Goal: Check status: Check status

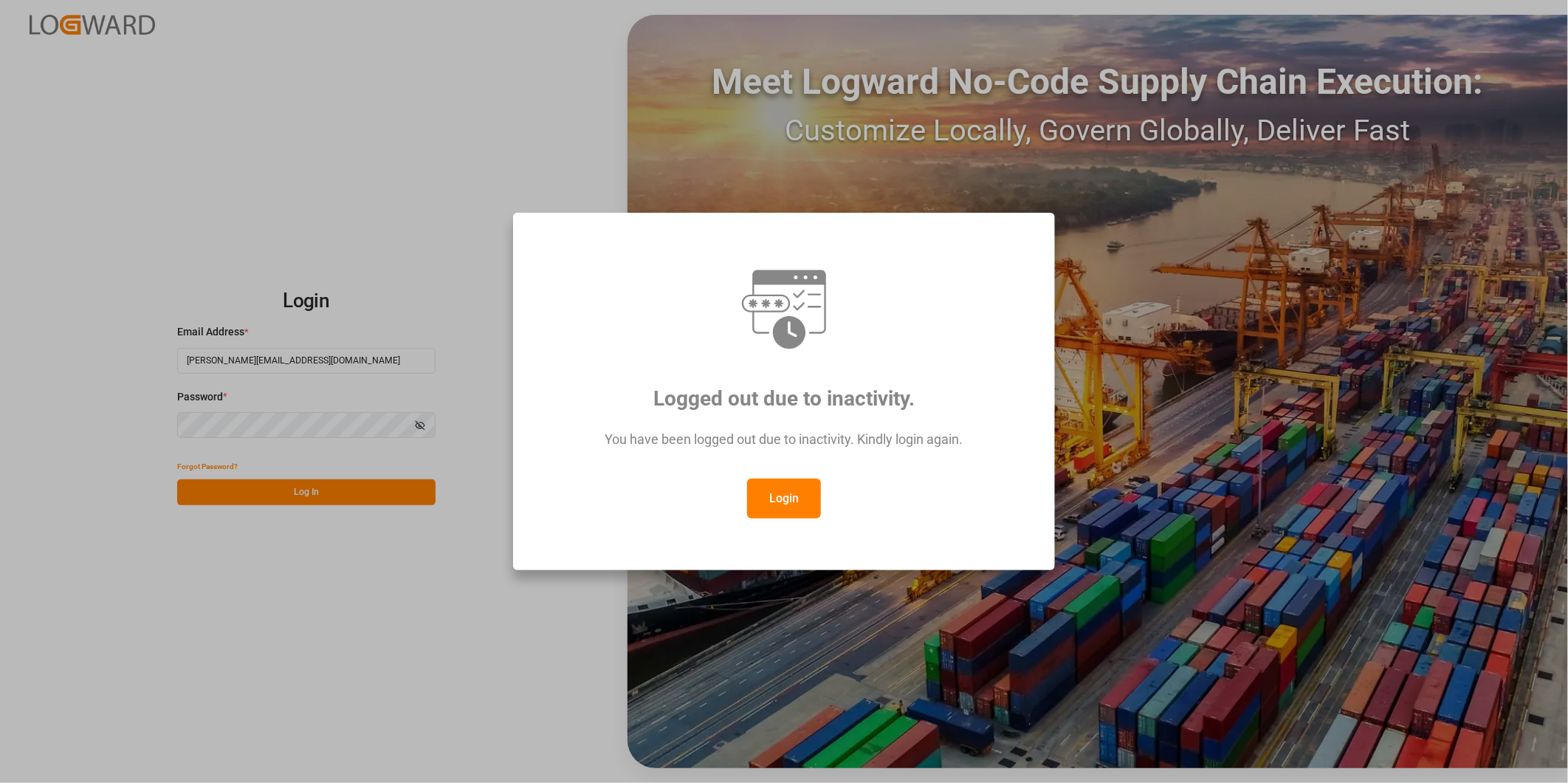
click at [785, 504] on button "Login" at bounding box center [784, 497] width 74 height 39
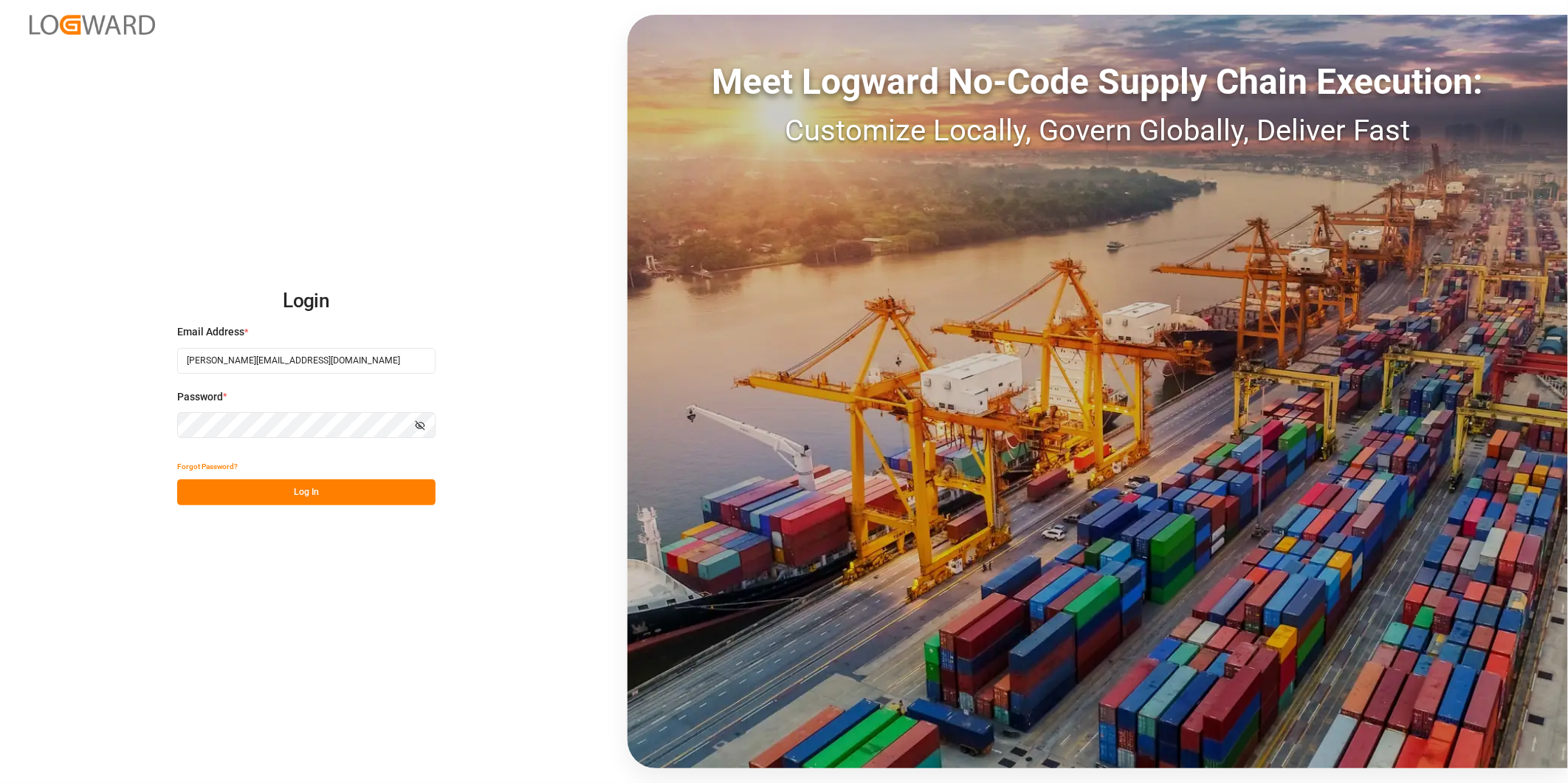
click at [388, 481] on button "Log In" at bounding box center [306, 492] width 259 height 26
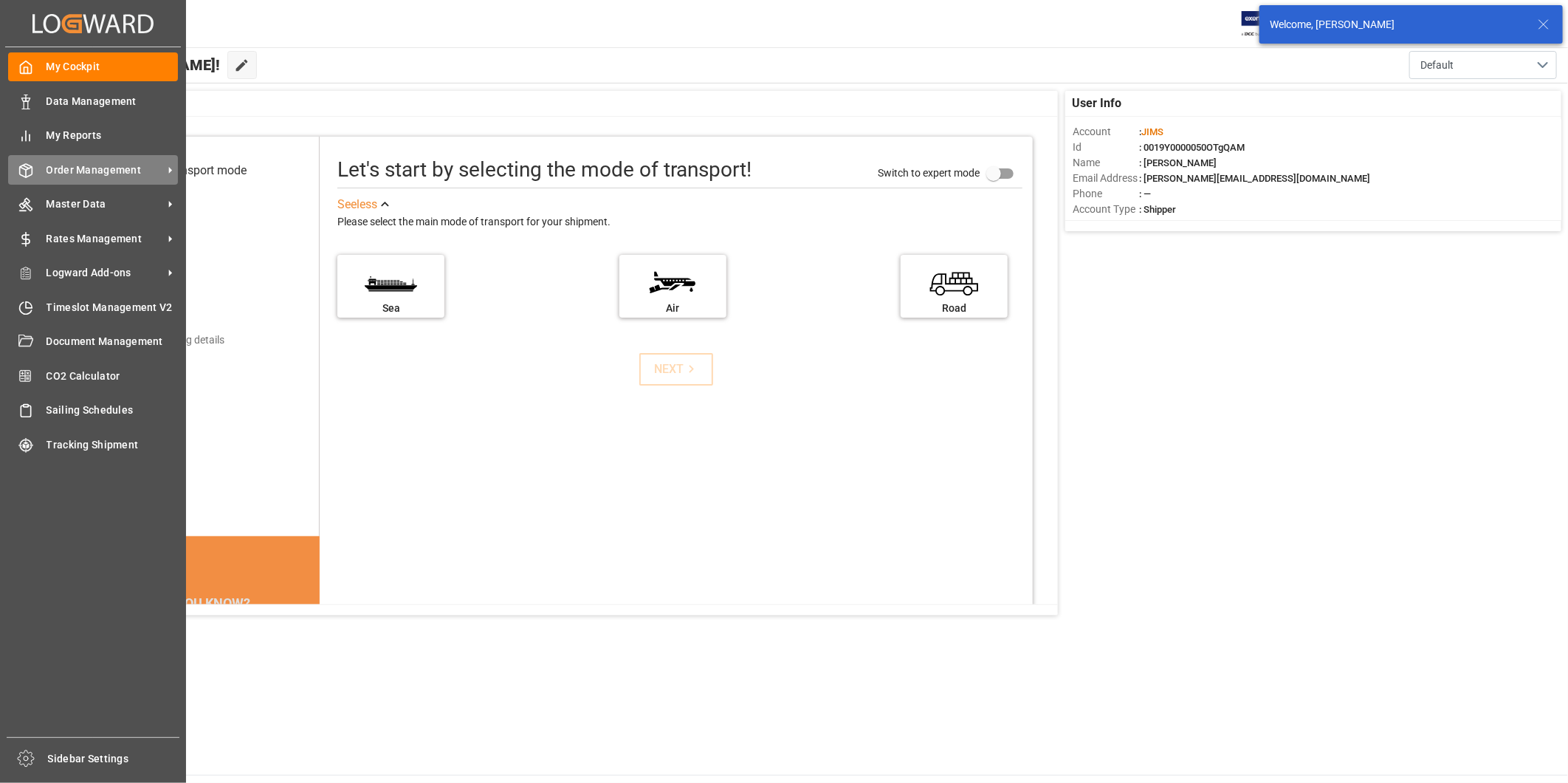
click at [113, 170] on span "Order Management" at bounding box center [104, 170] width 116 height 15
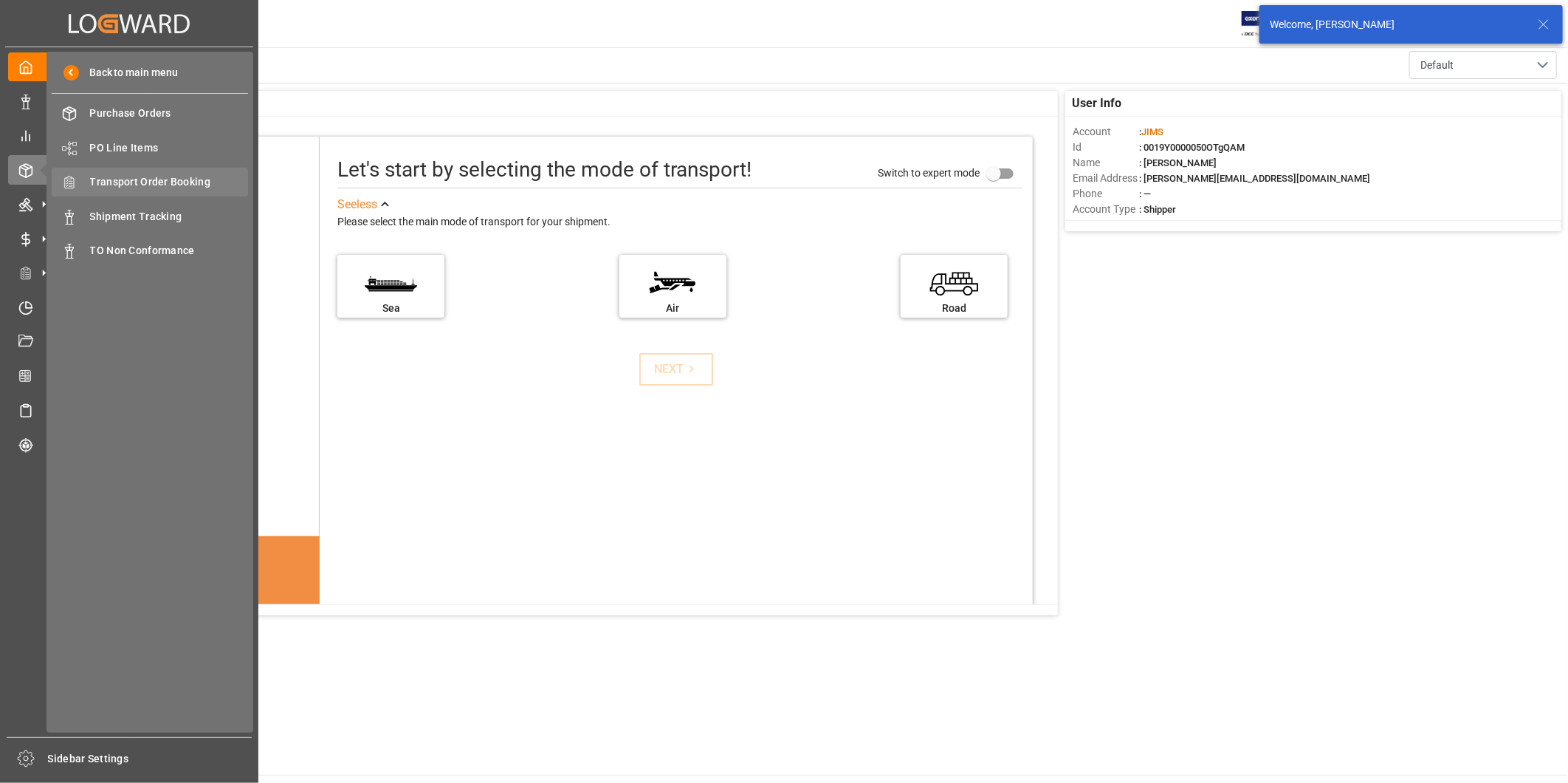
click at [189, 187] on span "Transport Order Booking" at bounding box center [169, 182] width 159 height 15
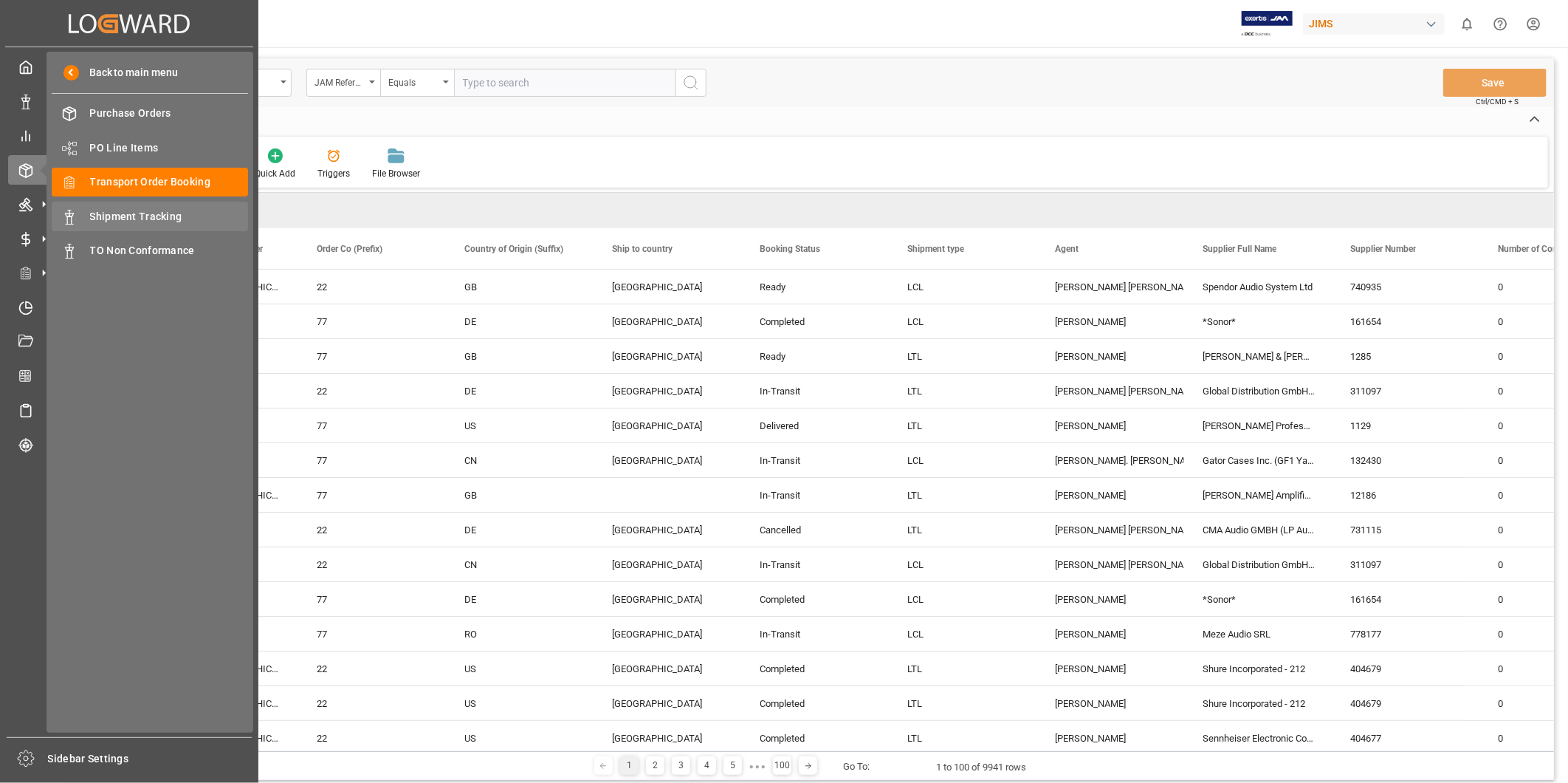
click at [153, 217] on span "Shipment Tracking" at bounding box center [169, 216] width 159 height 15
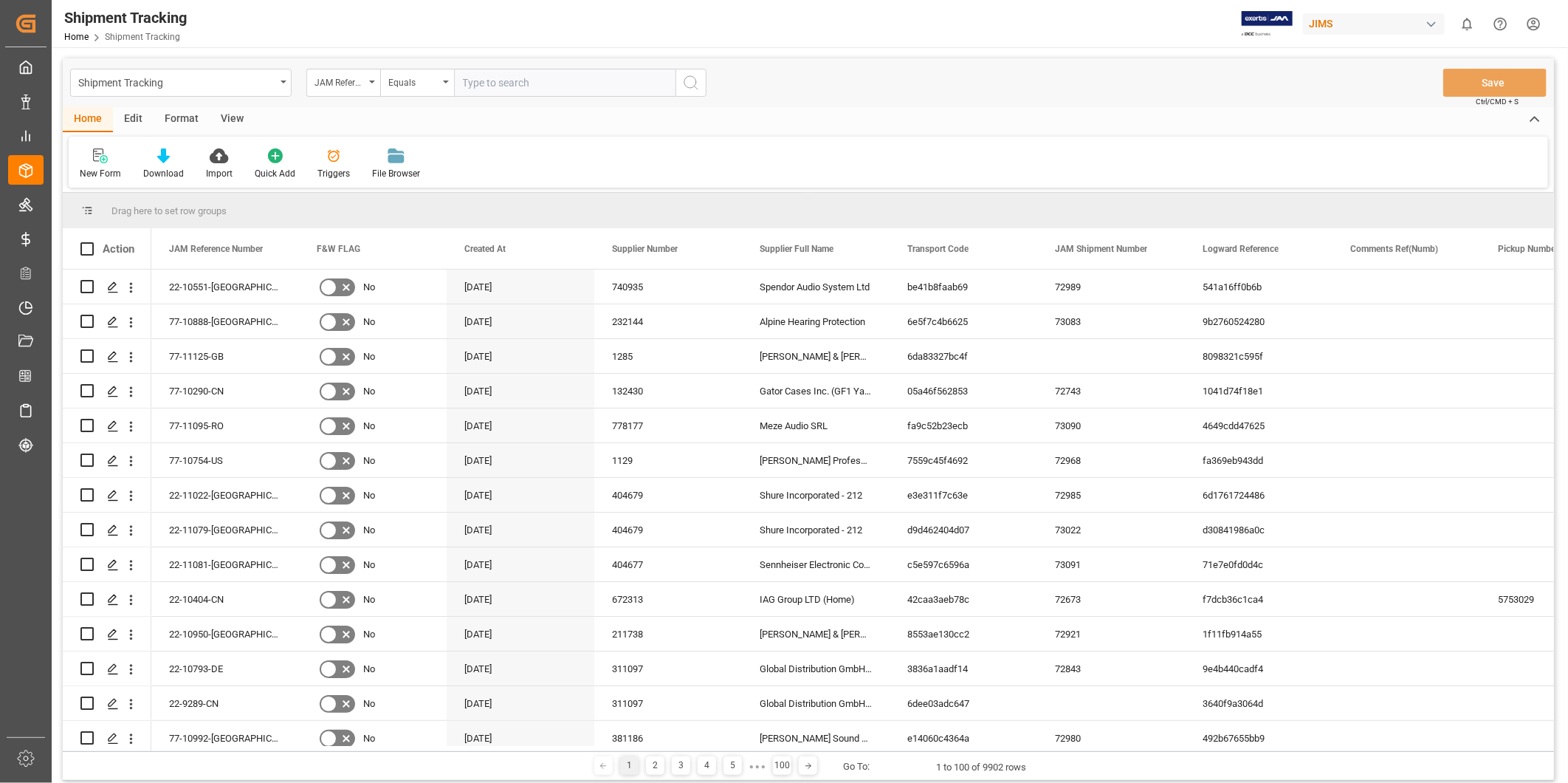
click at [497, 81] on input "text" at bounding box center [564, 82] width 221 height 28
paste input "22-10190-[GEOGRAPHIC_DATA]"
type input "22-10190-[GEOGRAPHIC_DATA]"
click at [688, 87] on icon "search button" at bounding box center [690, 83] width 17 height 17
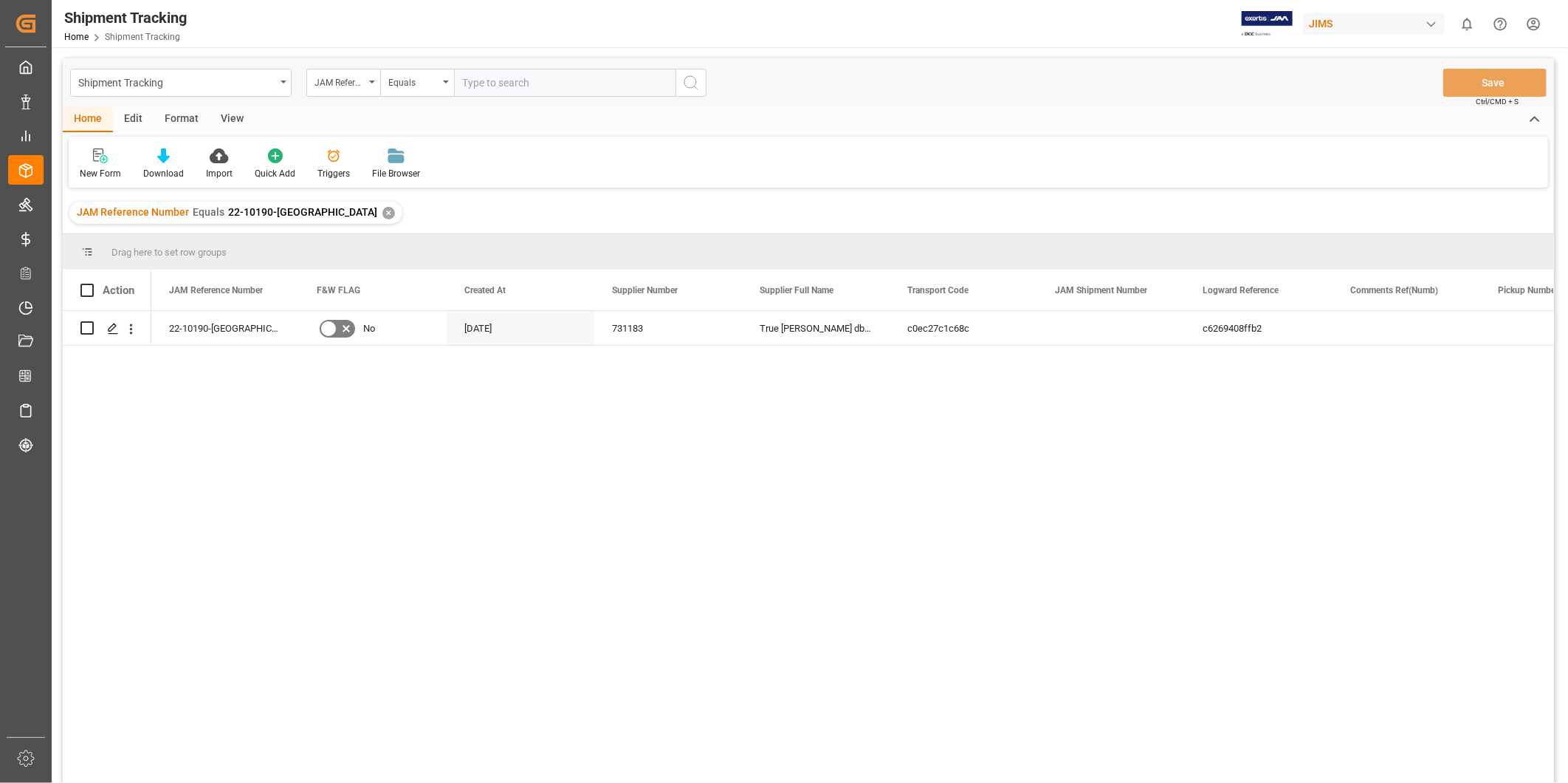
click at [236, 122] on div "View" at bounding box center [232, 119] width 45 height 25
click at [107, 170] on div "Default" at bounding box center [94, 173] width 29 height 13
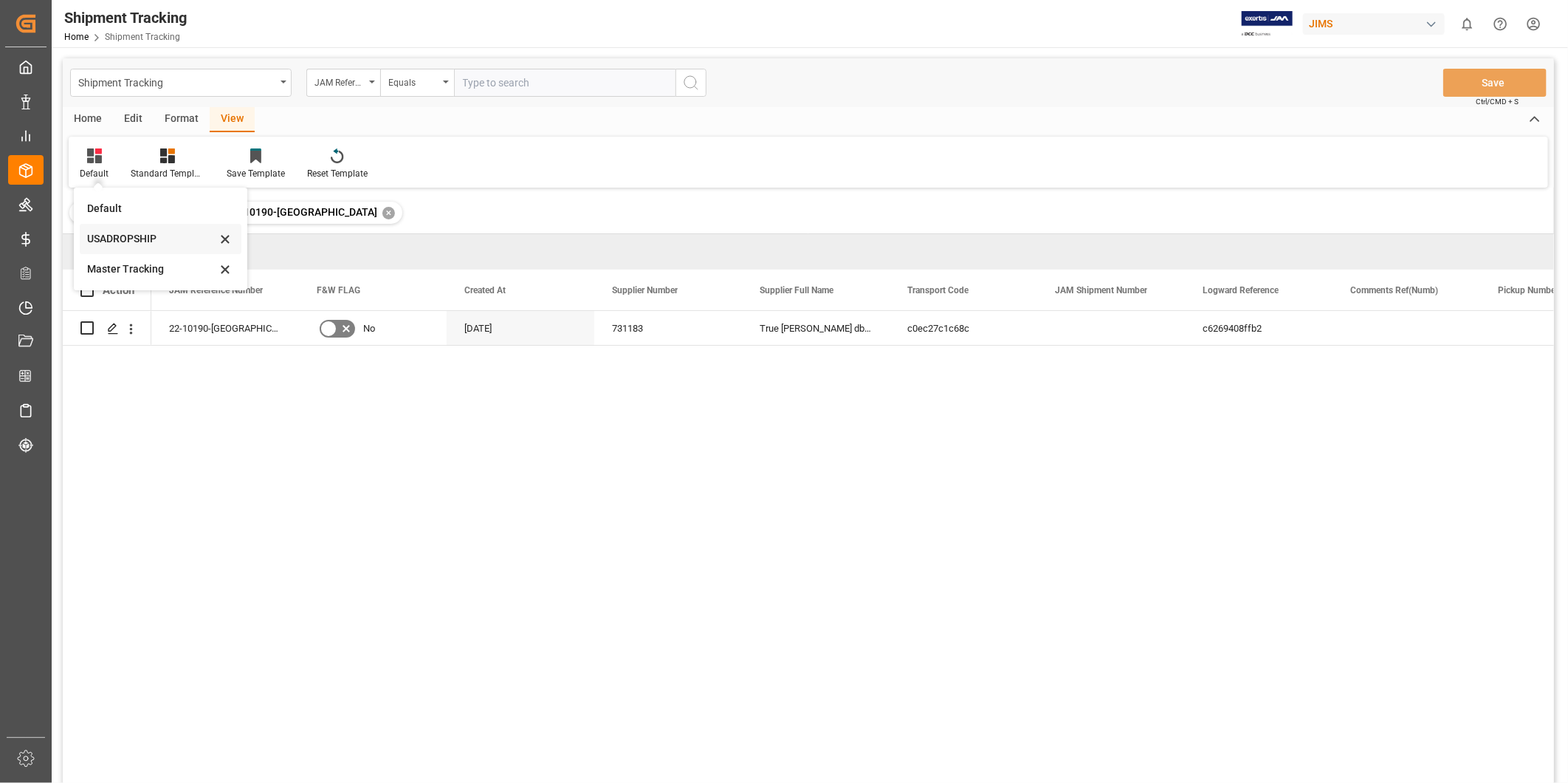
click at [116, 243] on div "USADROPSHIP" at bounding box center [152, 239] width 129 height 15
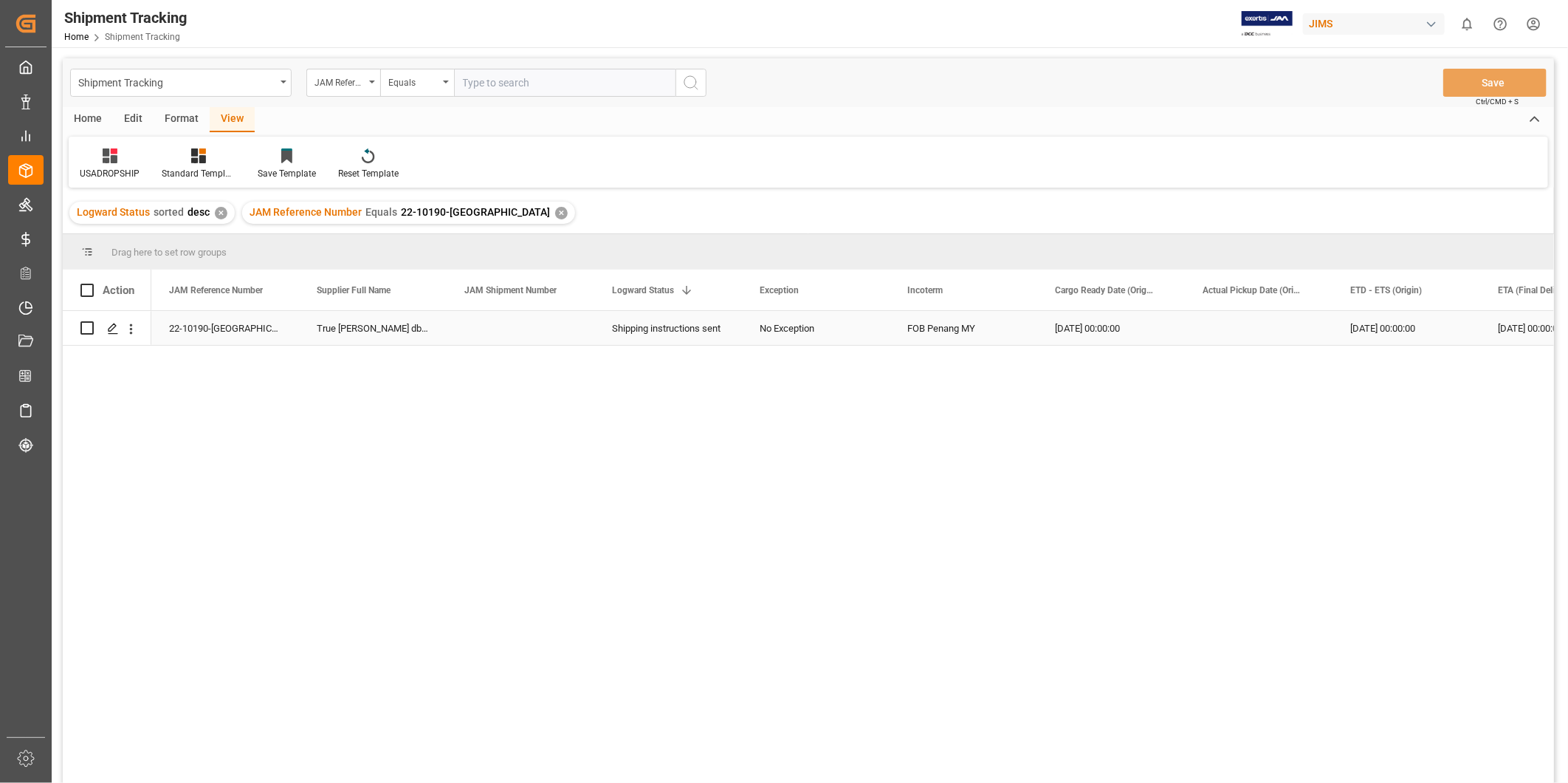
click at [863, 341] on div "No Exception" at bounding box center [815, 328] width 112 height 34
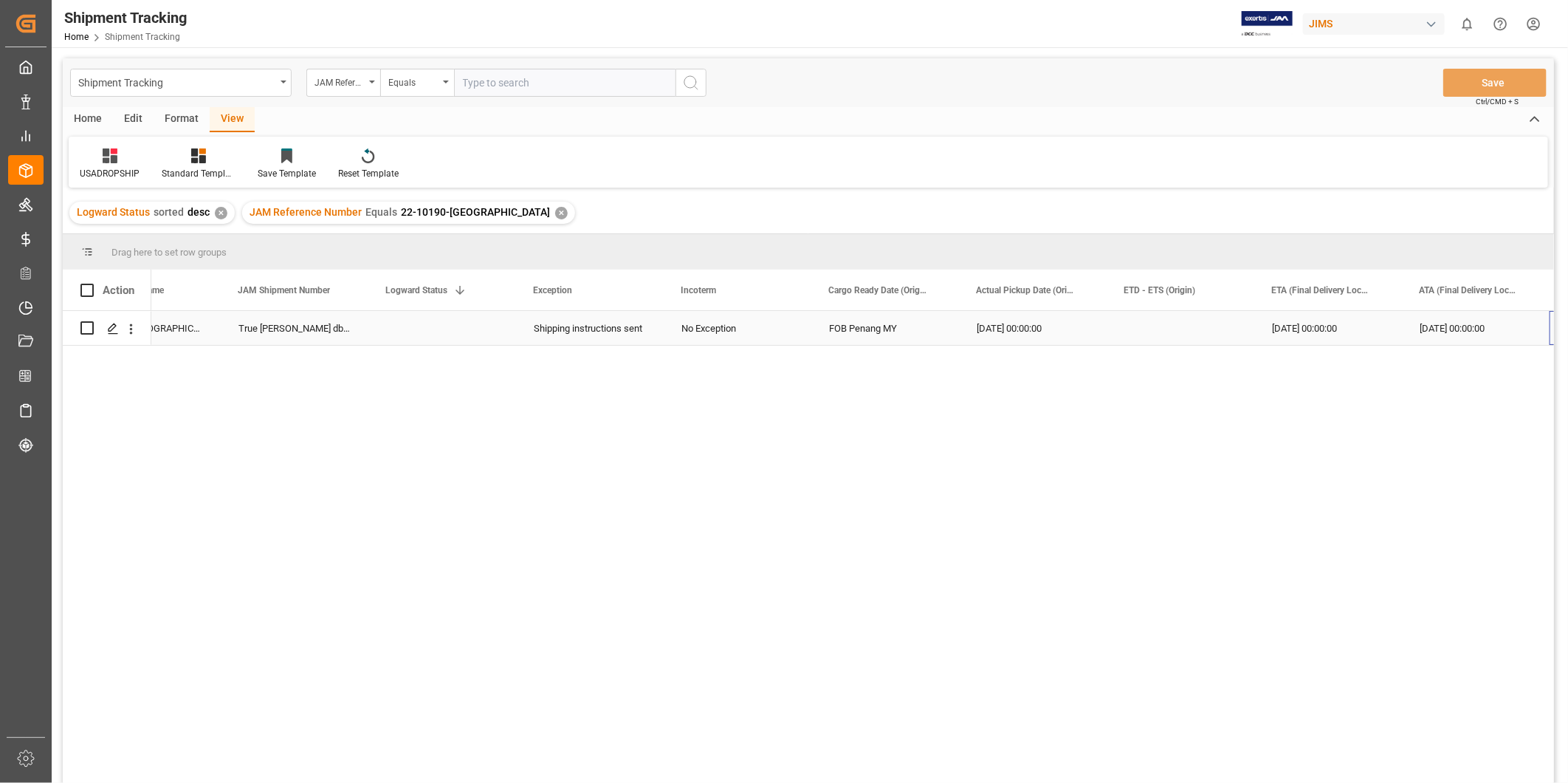
scroll to position [0, 226]
click at [1382, 326] on div "[DATE] 00:00:00" at bounding box center [1328, 327] width 148 height 34
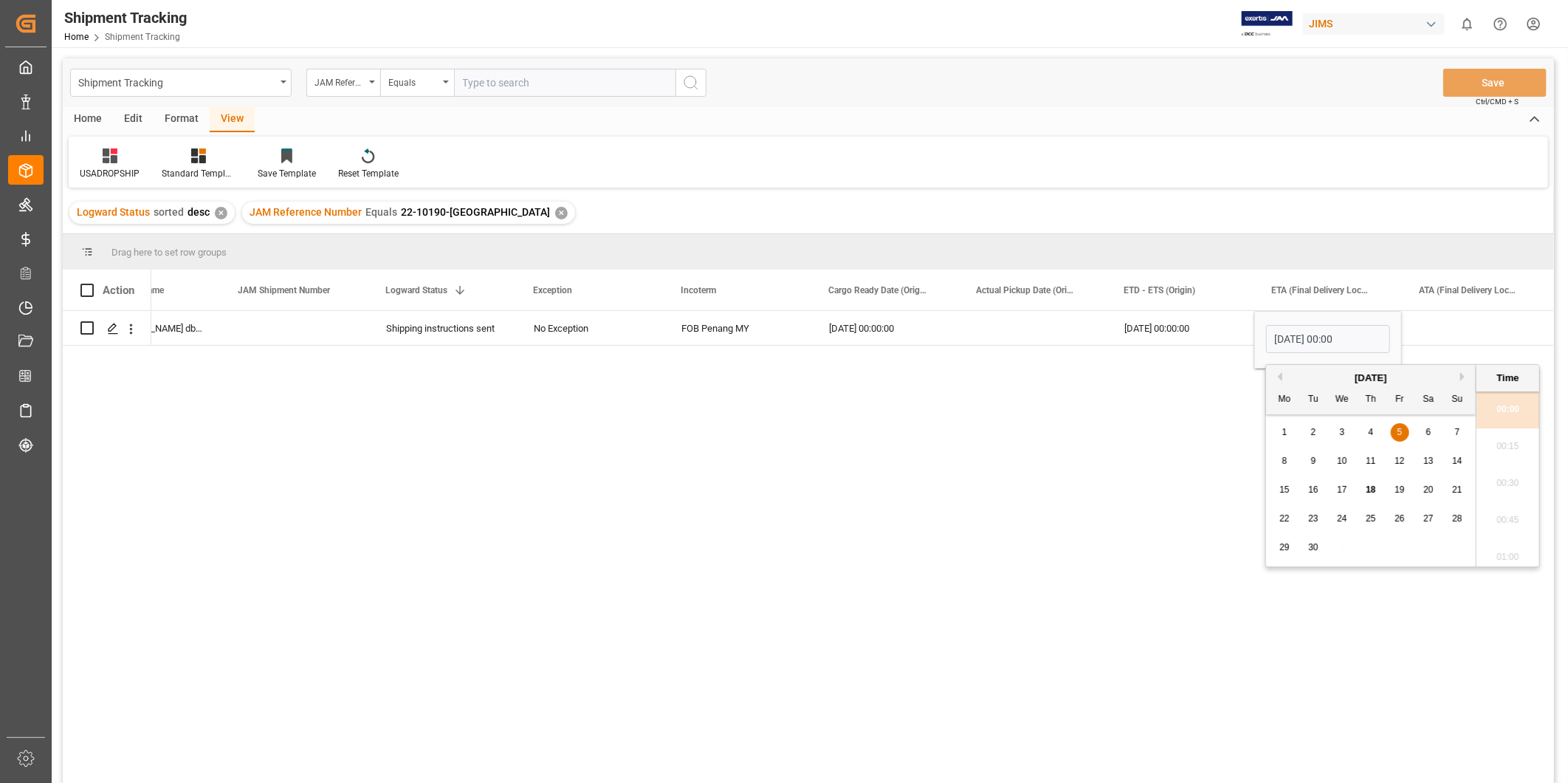
click at [1406, 516] on div "26" at bounding box center [1399, 518] width 18 height 17
type input "09-26-2025 00:00"
click at [1434, 326] on div "Press SPACE to select this row." at bounding box center [1476, 327] width 148 height 34
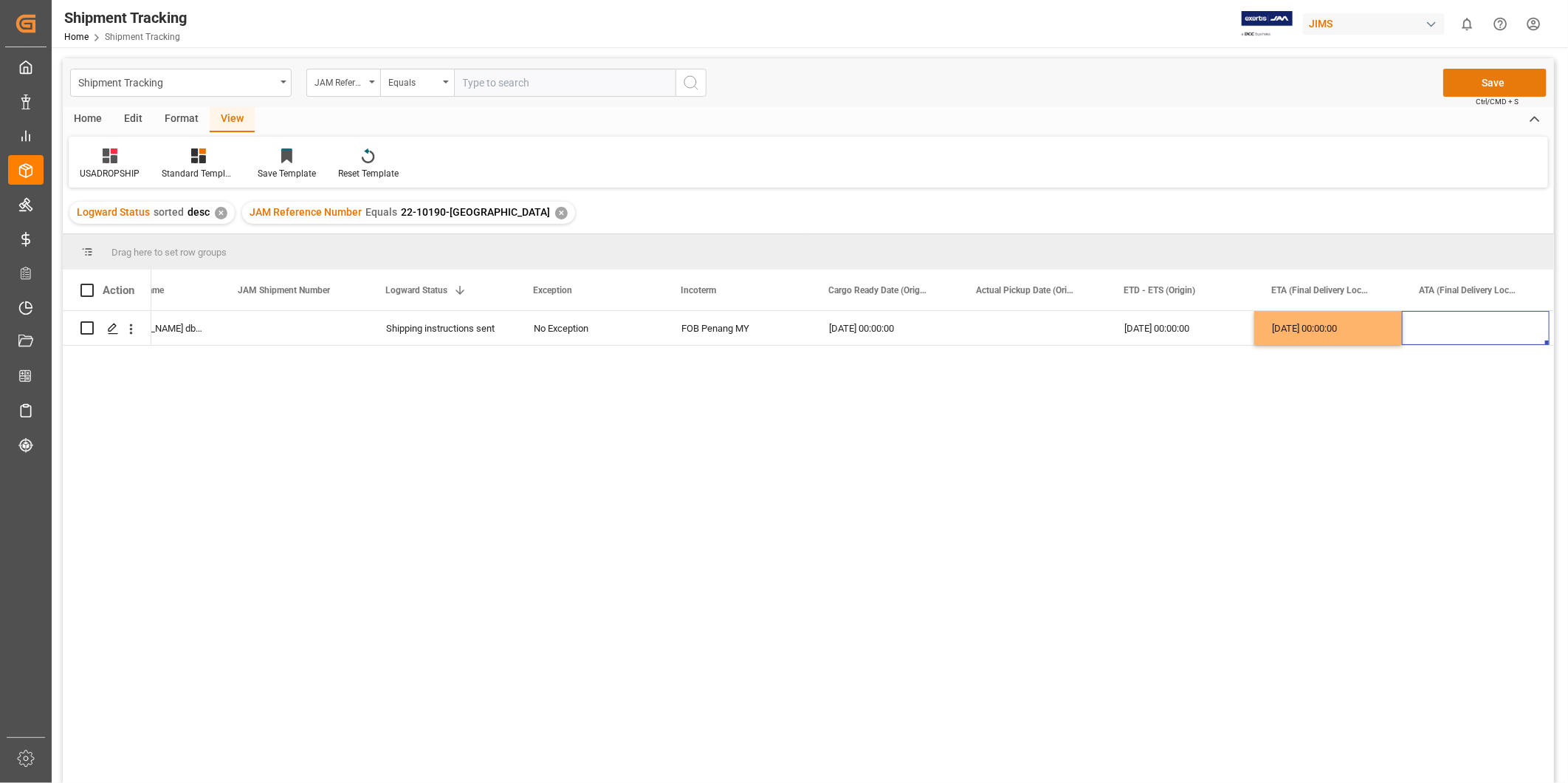
click at [1472, 75] on button "Save" at bounding box center [1494, 82] width 103 height 28
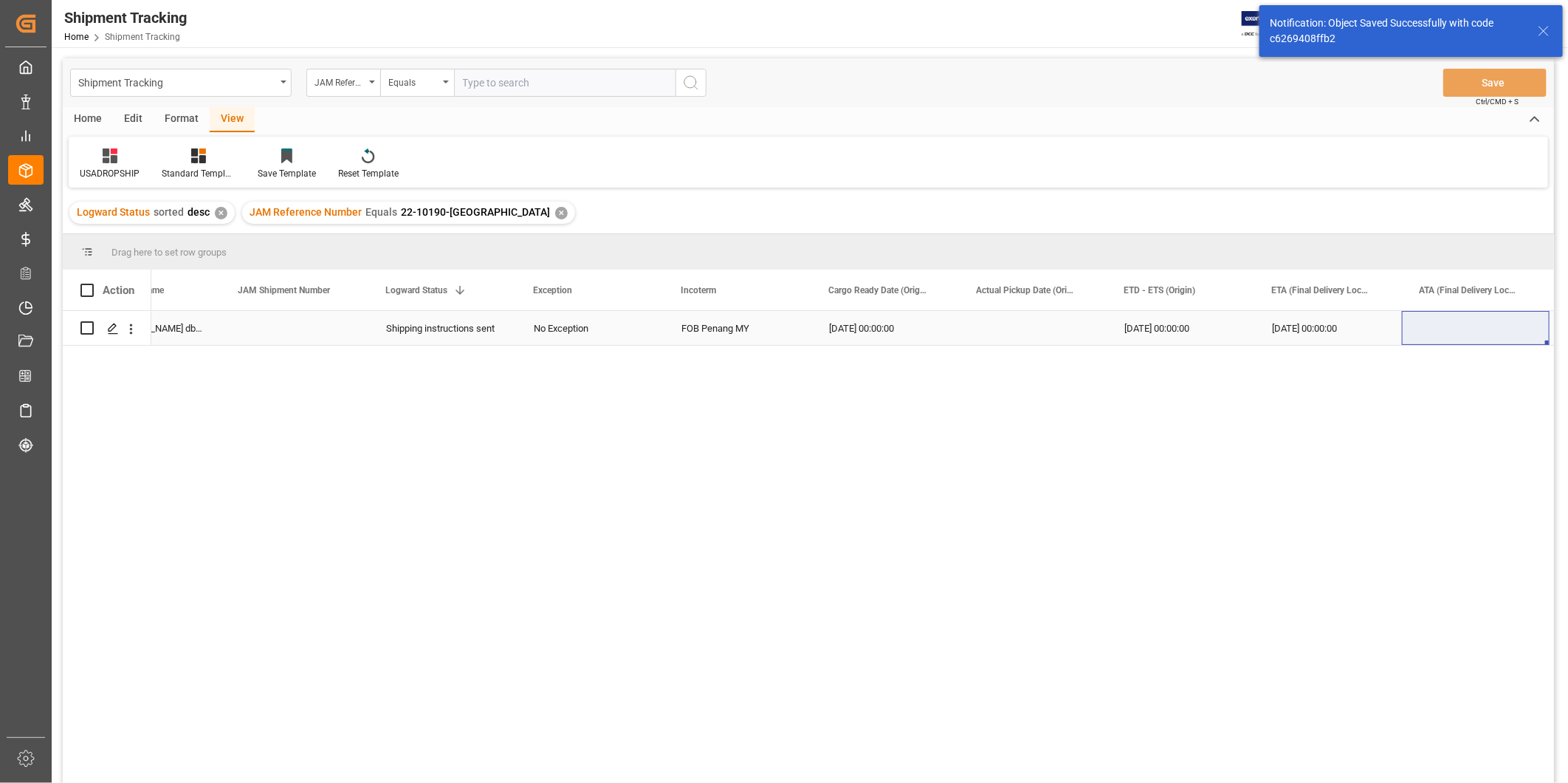
click at [1338, 331] on div "[DATE] 00:00:00" at bounding box center [1328, 327] width 148 height 34
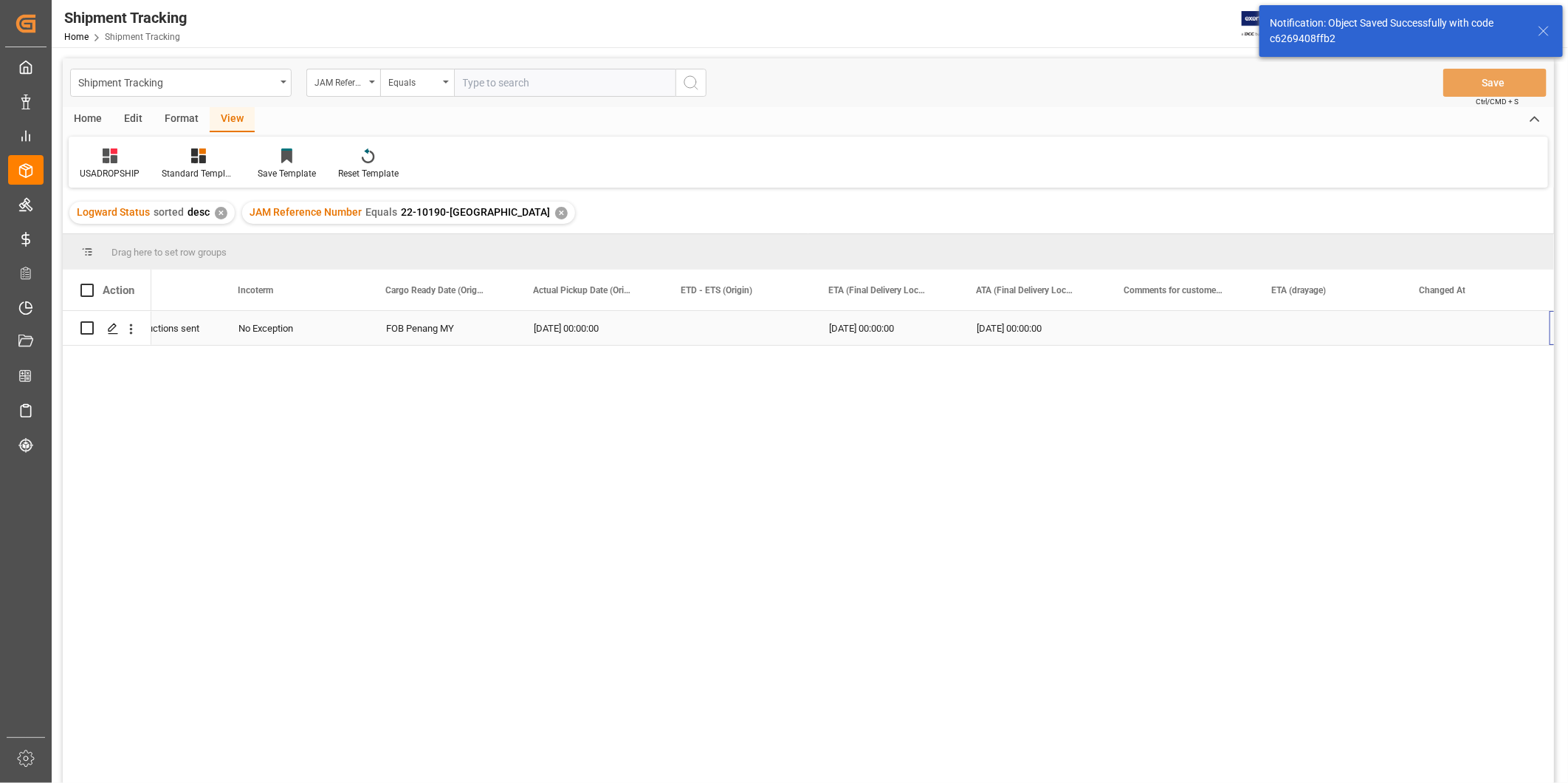
scroll to position [0, 664]
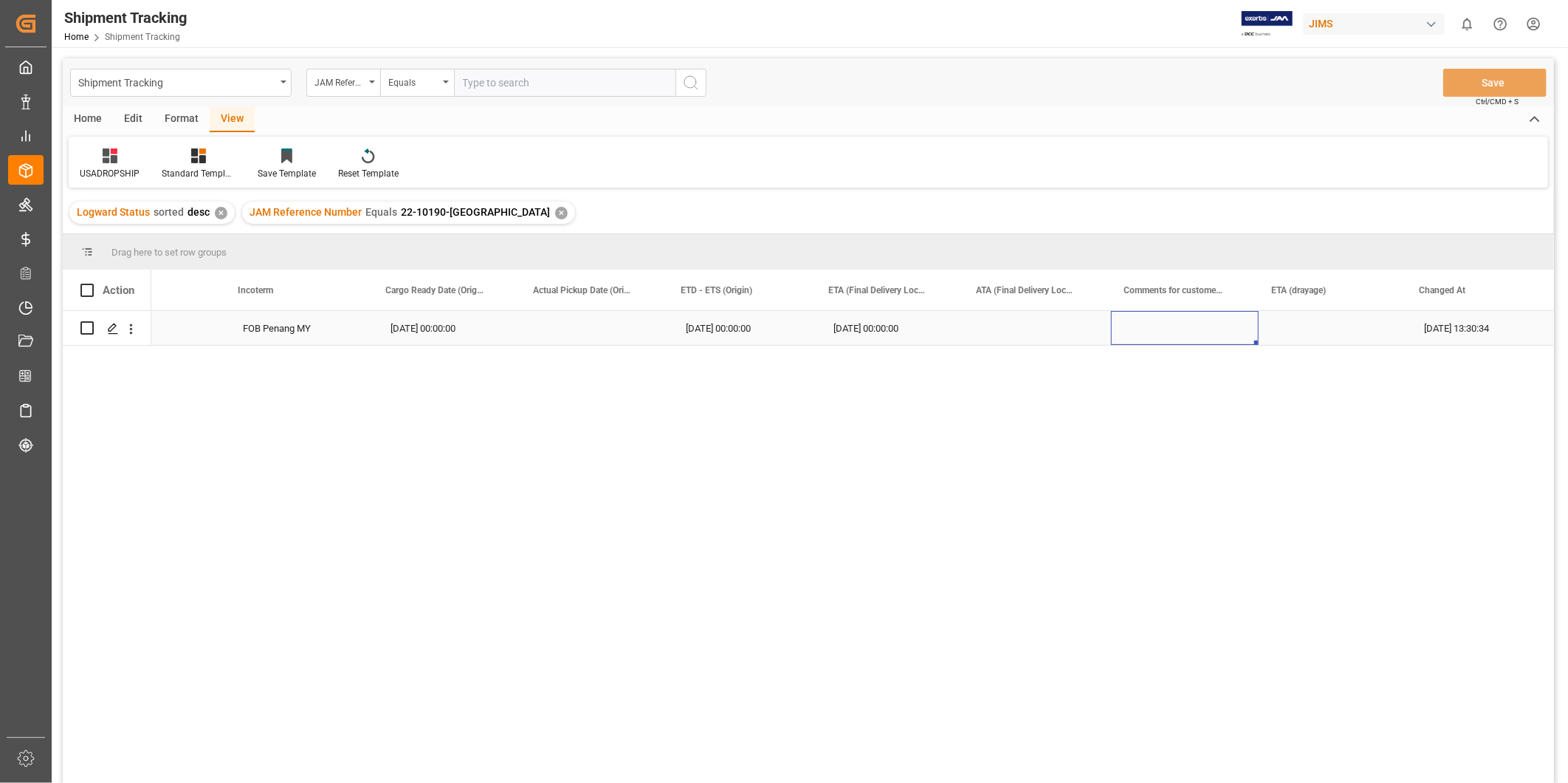
click at [1128, 329] on div "Press SPACE to select this row." at bounding box center [1184, 327] width 148 height 34
type input "D"
type input "POD, Freight & Duties & Taxes missing for receiving"
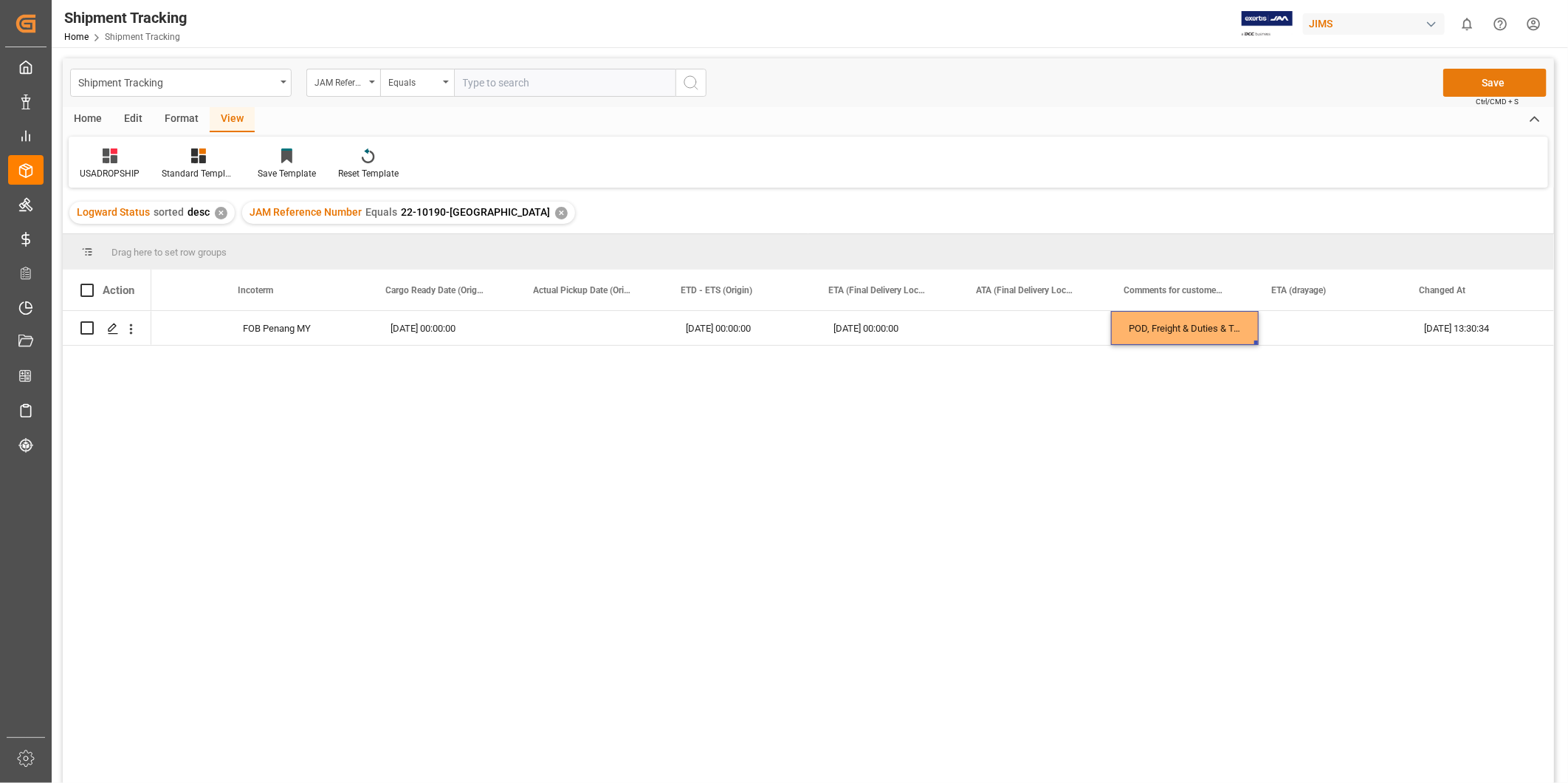
click at [1520, 91] on button "Save" at bounding box center [1494, 82] width 103 height 28
click at [307, 335] on div "FOB Penang MY" at bounding box center [299, 327] width 148 height 34
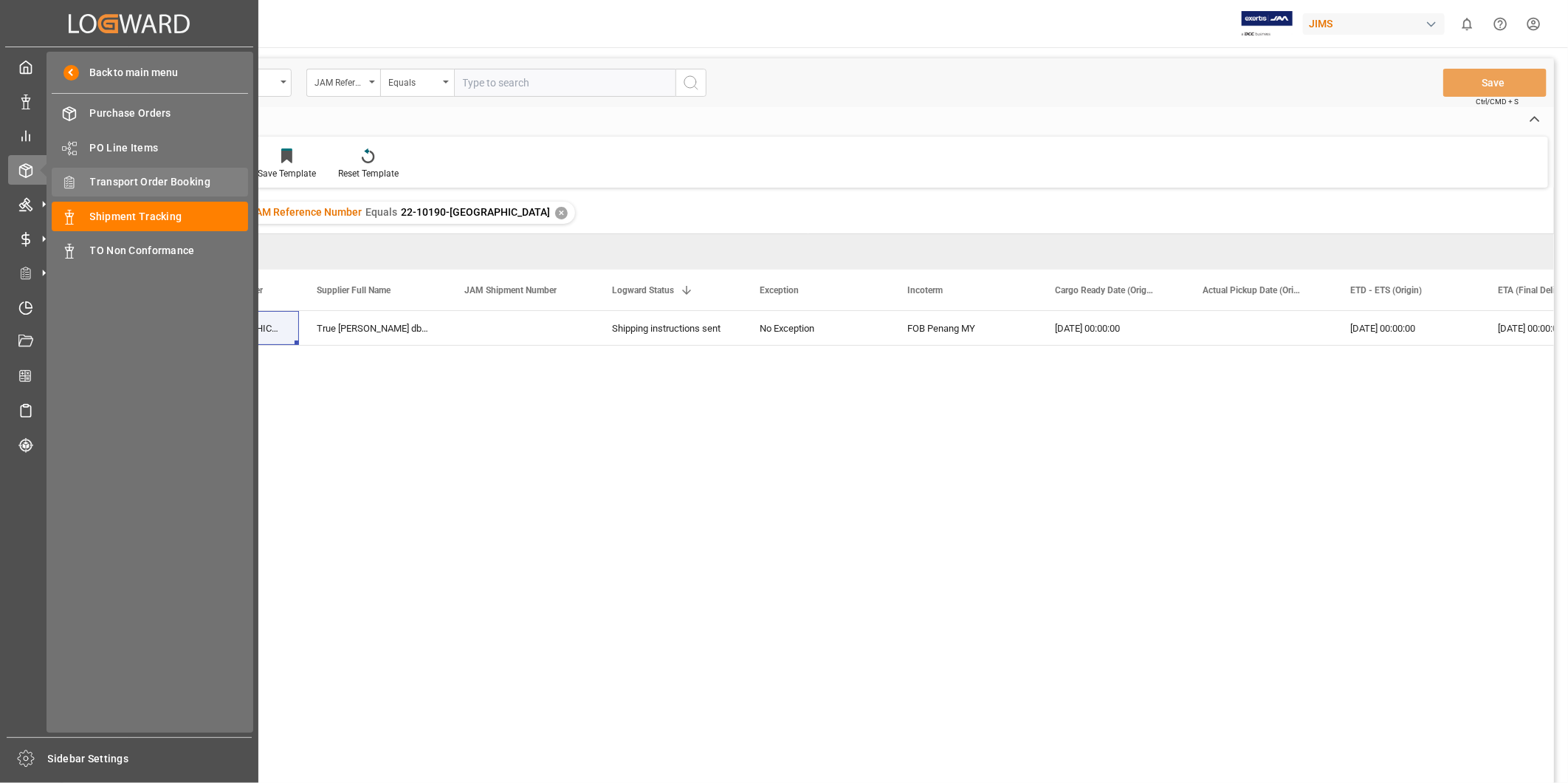
click at [151, 179] on span "Transport Order Booking" at bounding box center [169, 182] width 159 height 15
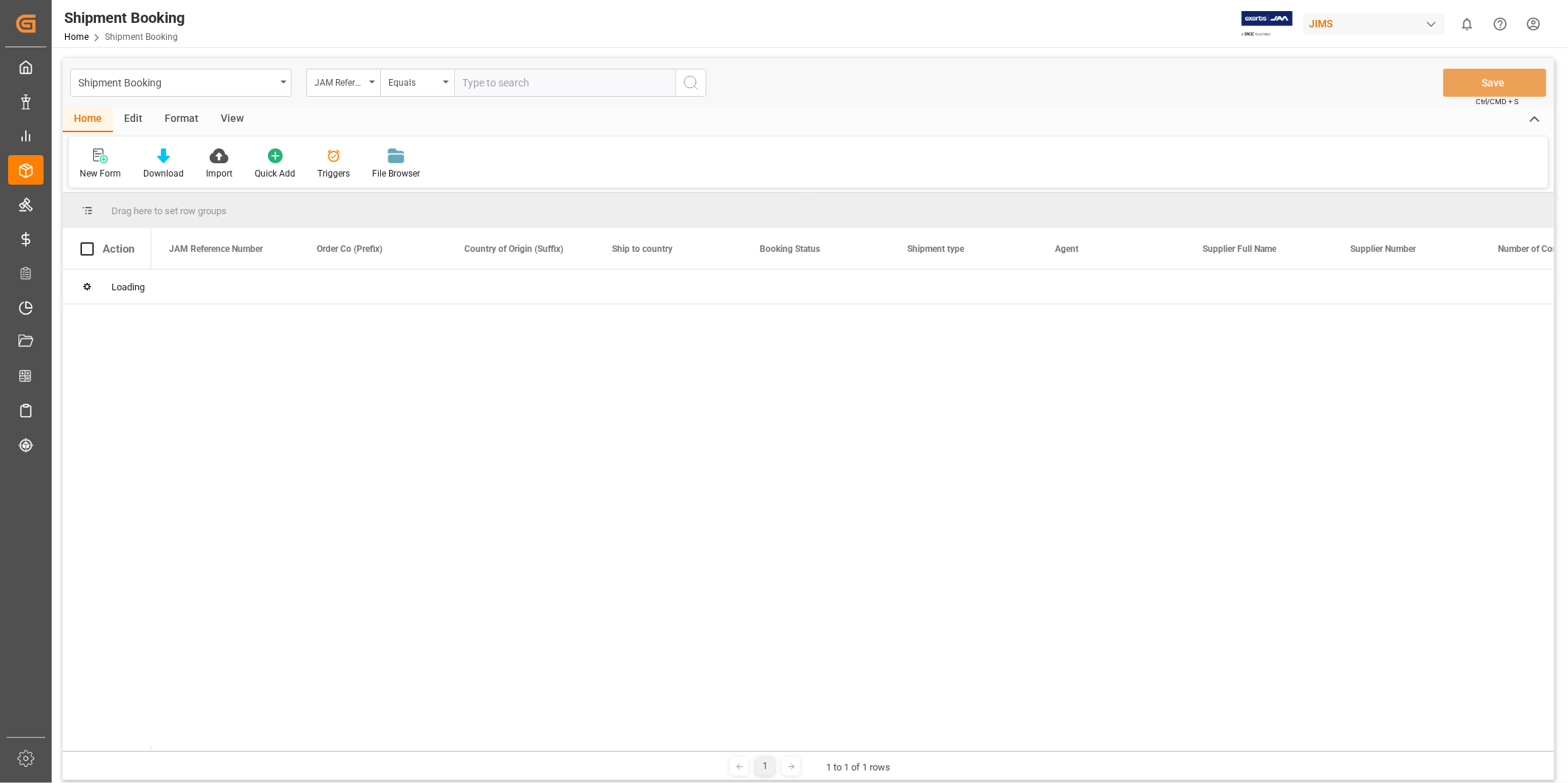
click at [505, 85] on input "text" at bounding box center [564, 82] width 221 height 28
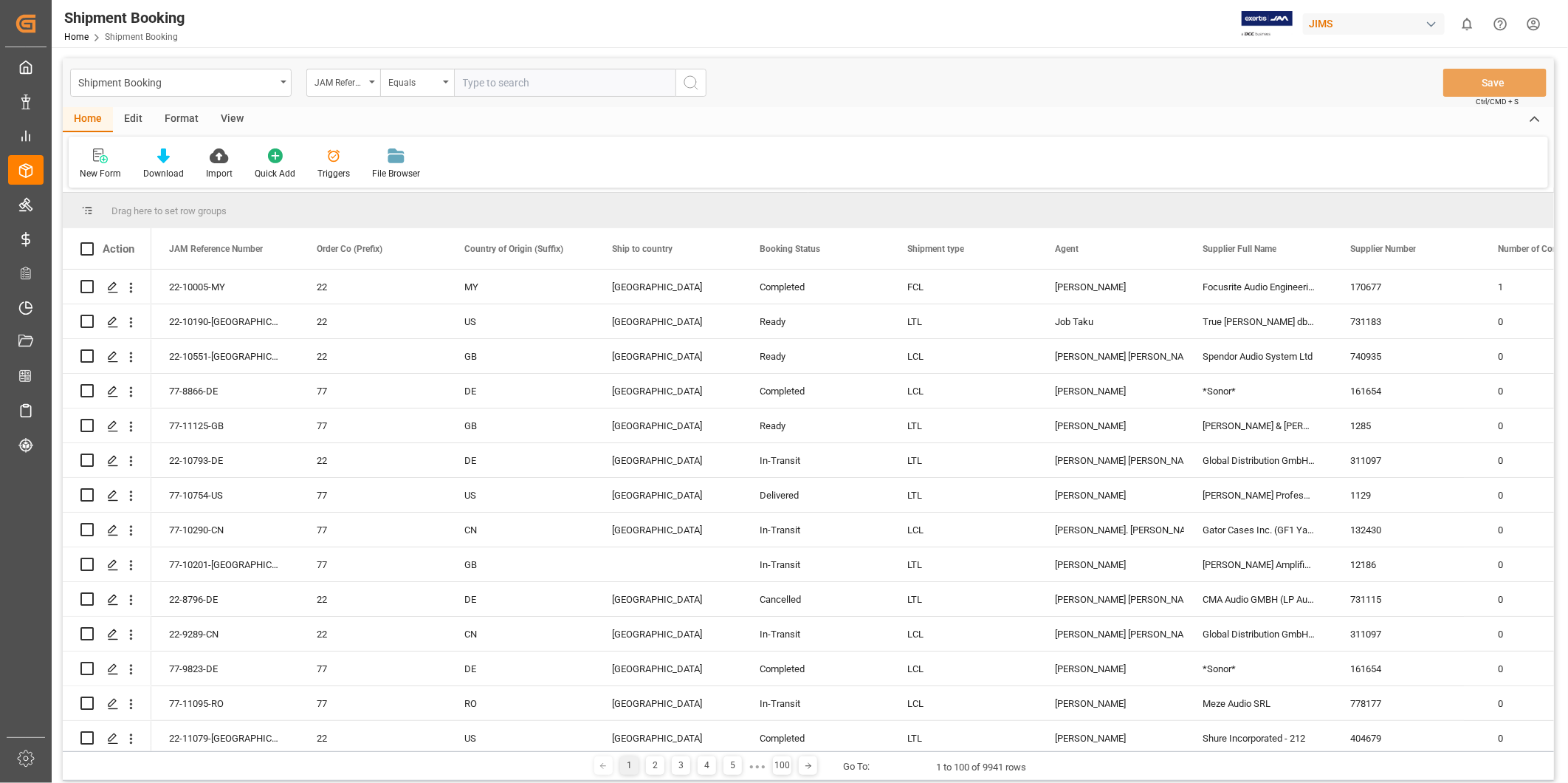
paste input "22-10190-[GEOGRAPHIC_DATA]"
type input "22-10190-[GEOGRAPHIC_DATA]"
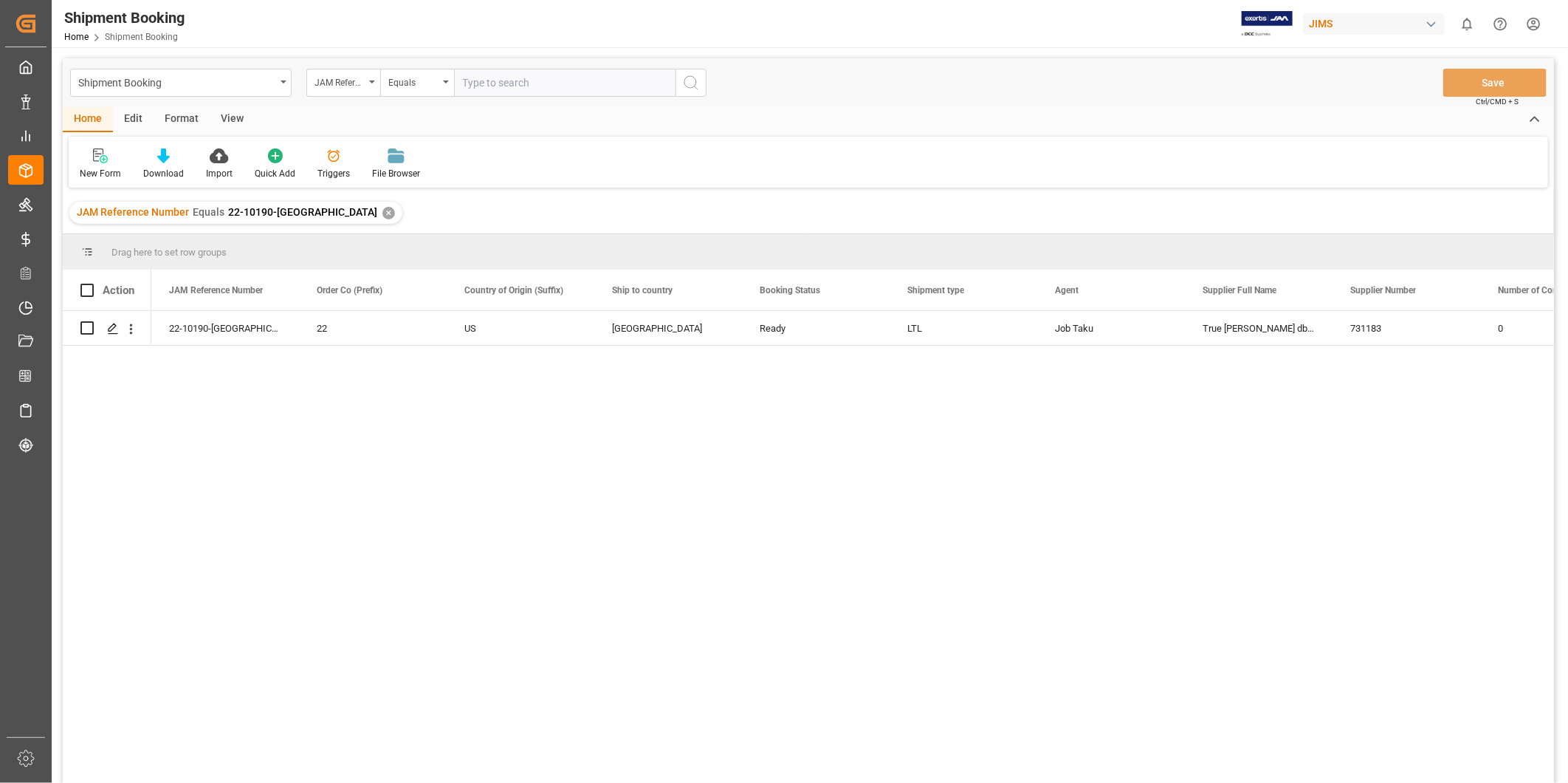
click at [229, 119] on div "View" at bounding box center [232, 119] width 45 height 25
click at [115, 319] on div "Press SPACE to select this row." at bounding box center [112, 329] width 22 height 27
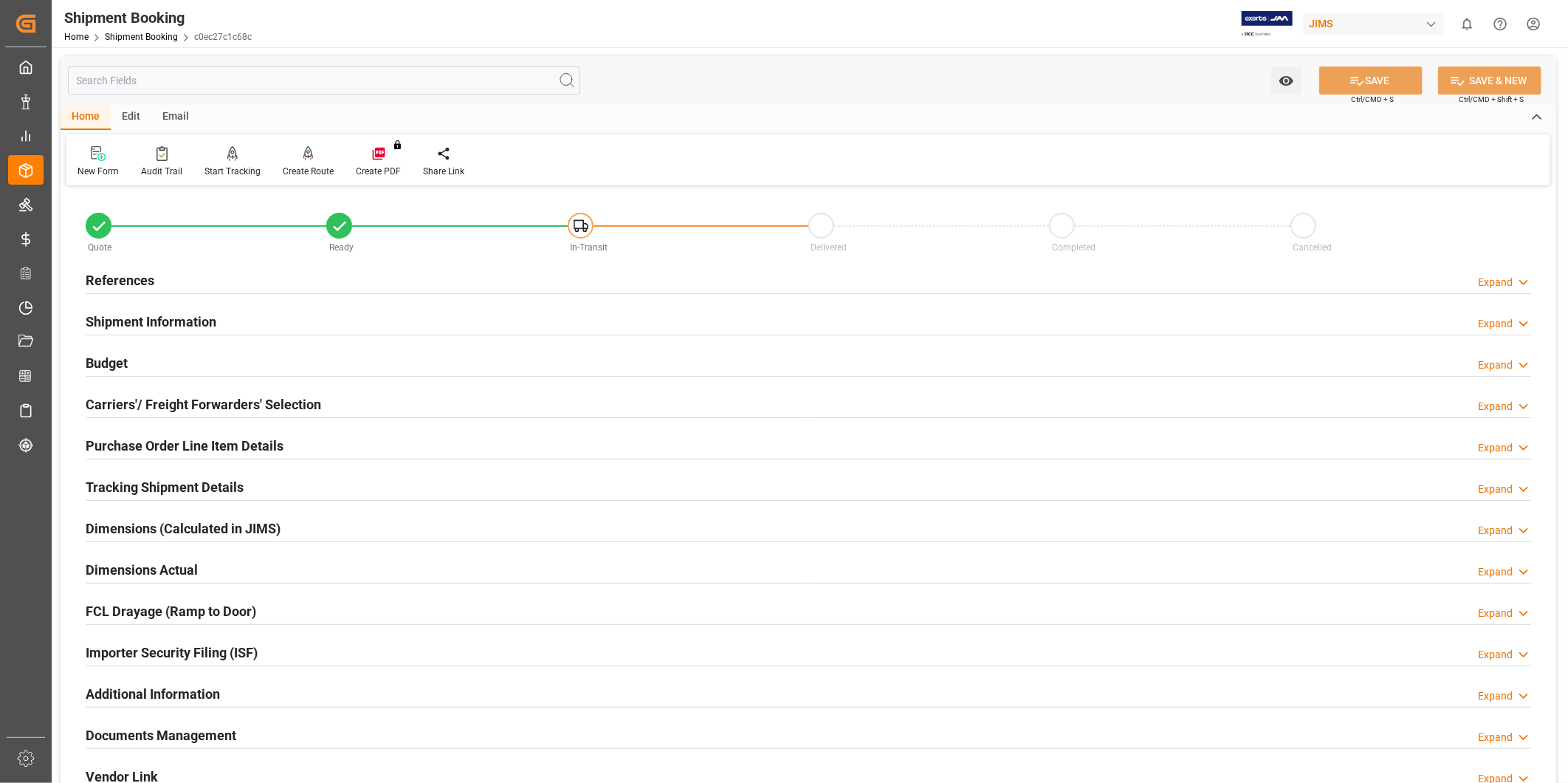
click at [161, 453] on h2 "Purchase Order Line Item Details" at bounding box center [185, 445] width 198 height 20
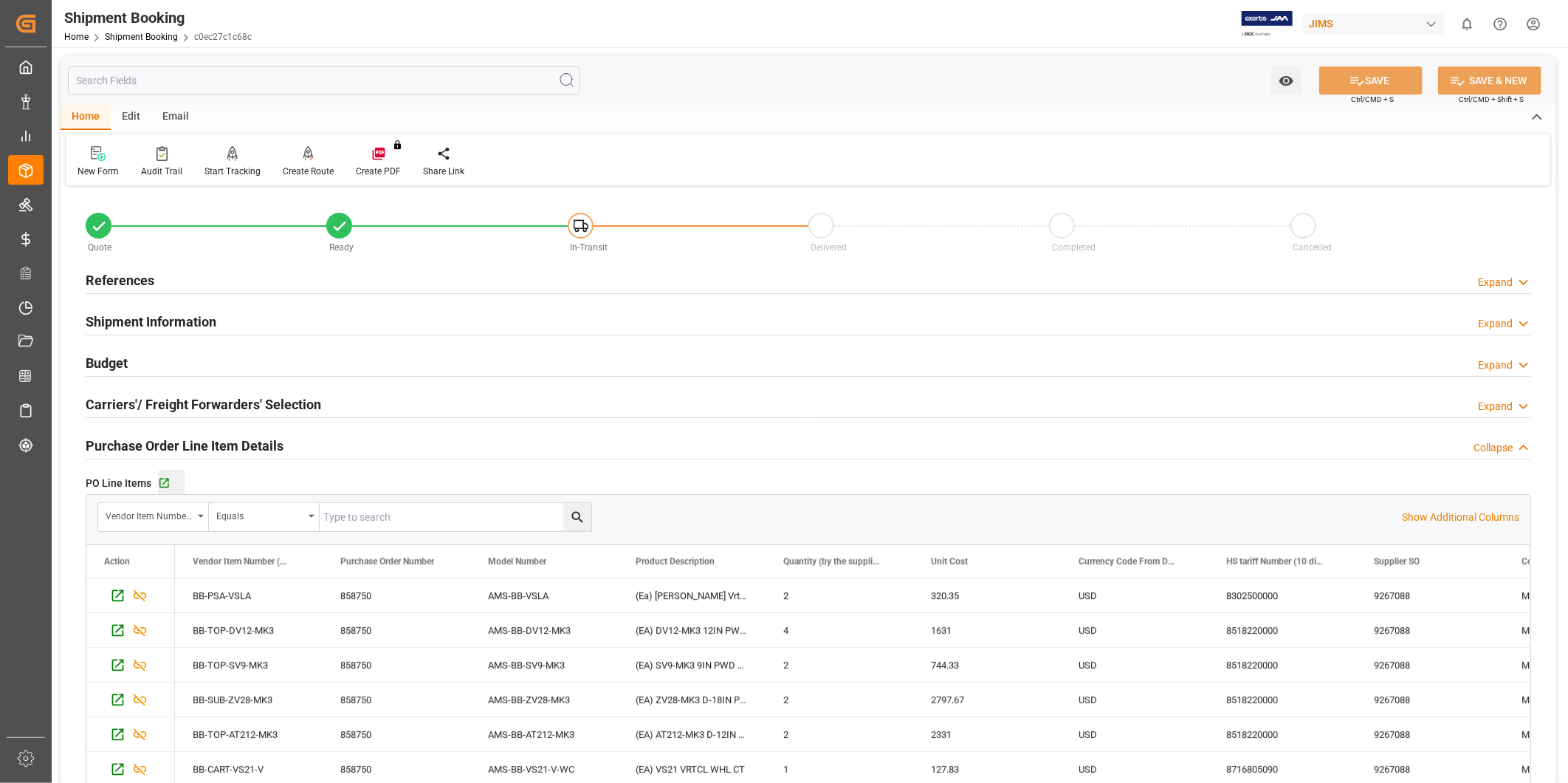
click at [170, 485] on div "Go to Purchase Order Line Item Grid" at bounding box center [171, 483] width 27 height 13
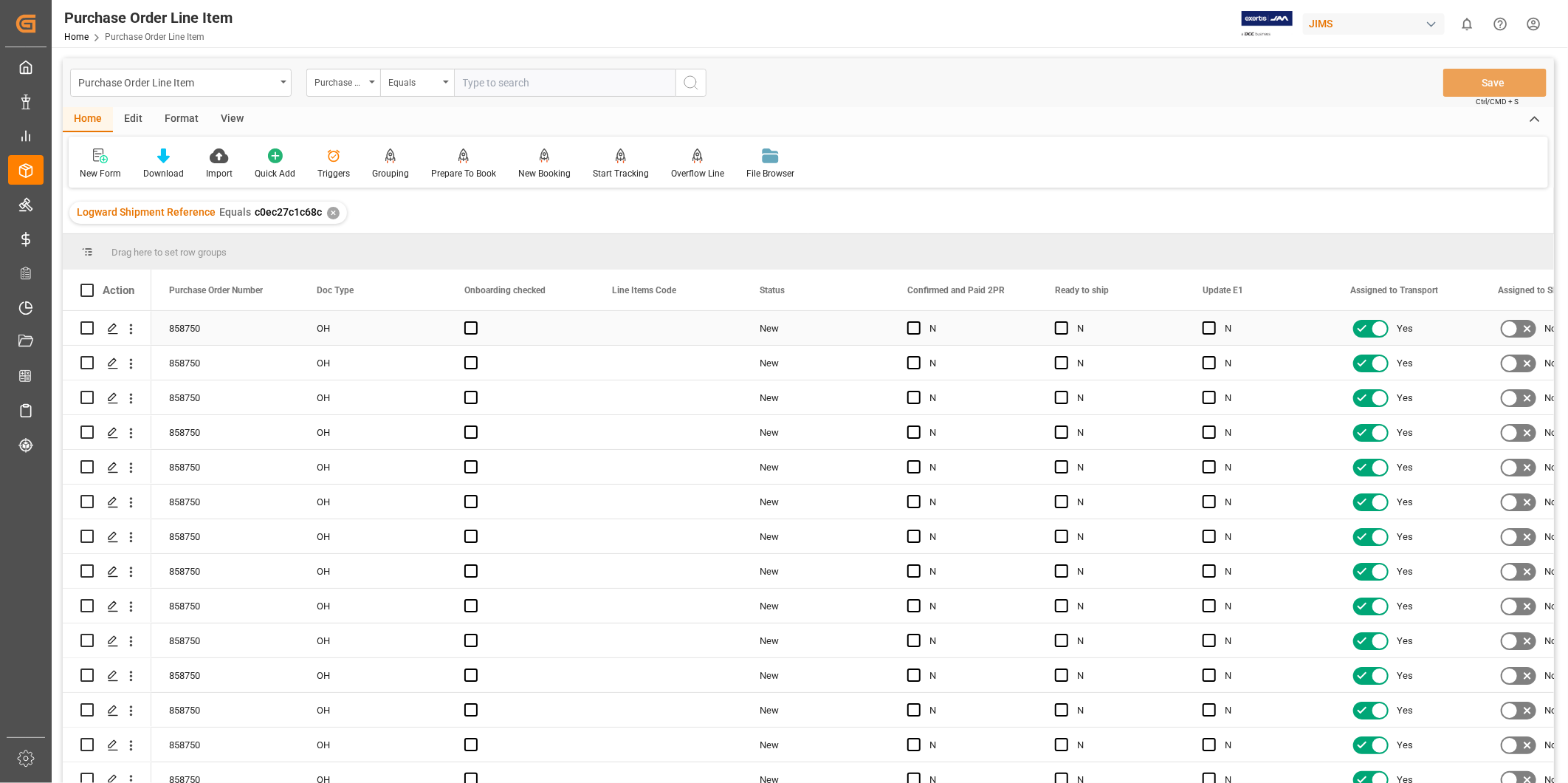
click at [557, 340] on div "Press SPACE to select this row." at bounding box center [520, 327] width 148 height 34
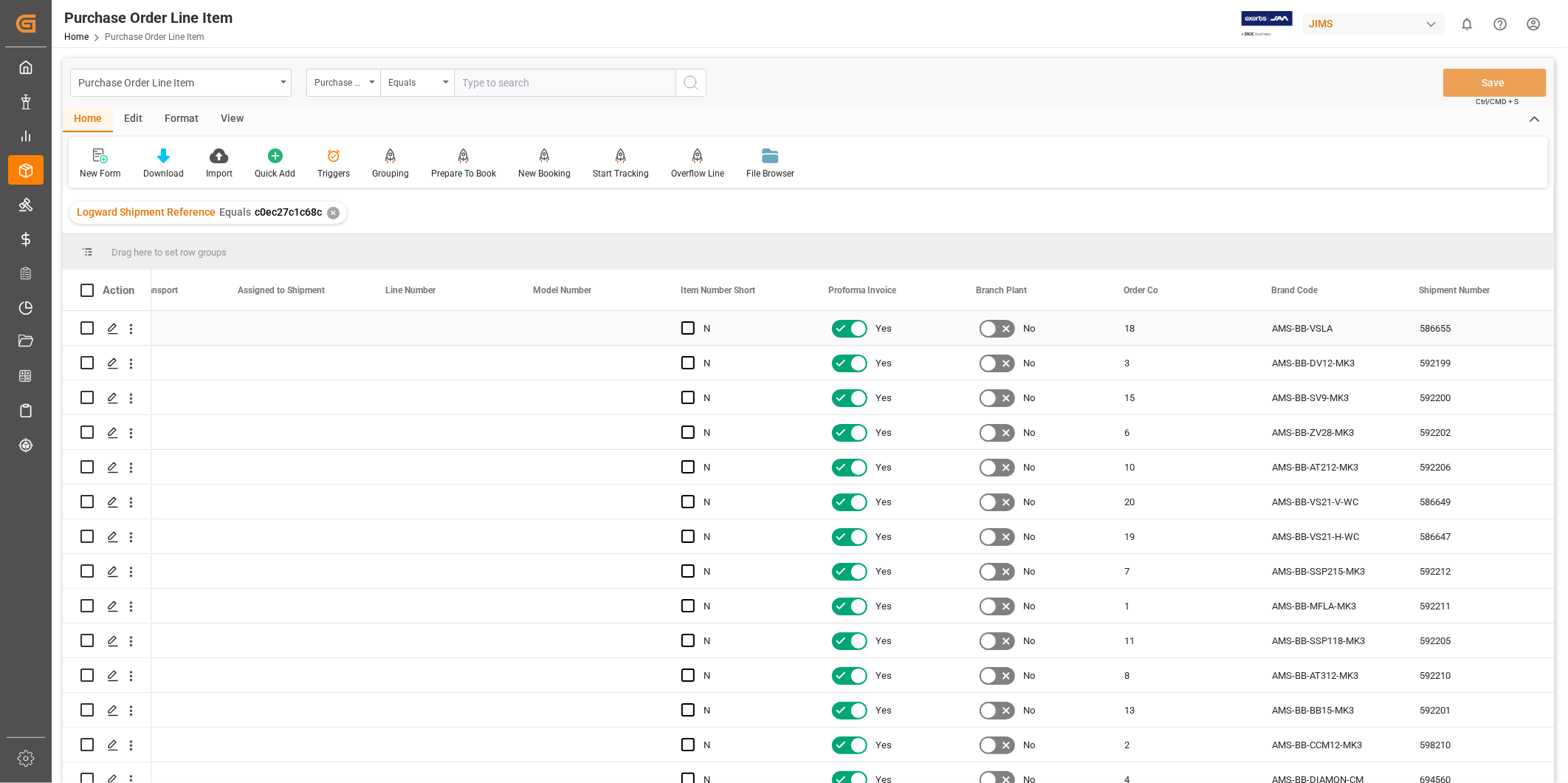
scroll to position [0, 1259]
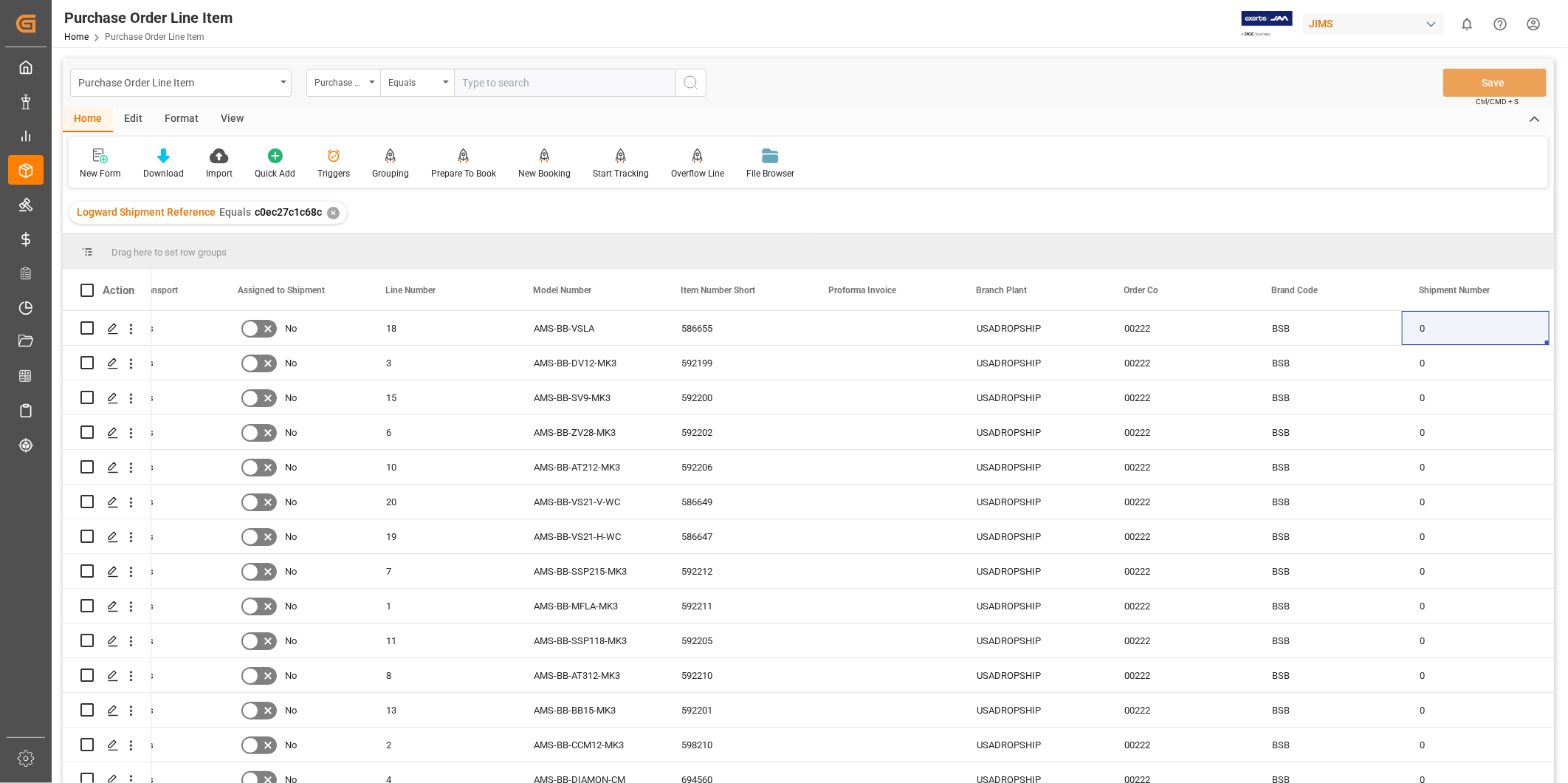
click at [239, 116] on div "View" at bounding box center [232, 119] width 45 height 25
click at [100, 170] on div "Default" at bounding box center [94, 173] width 29 height 13
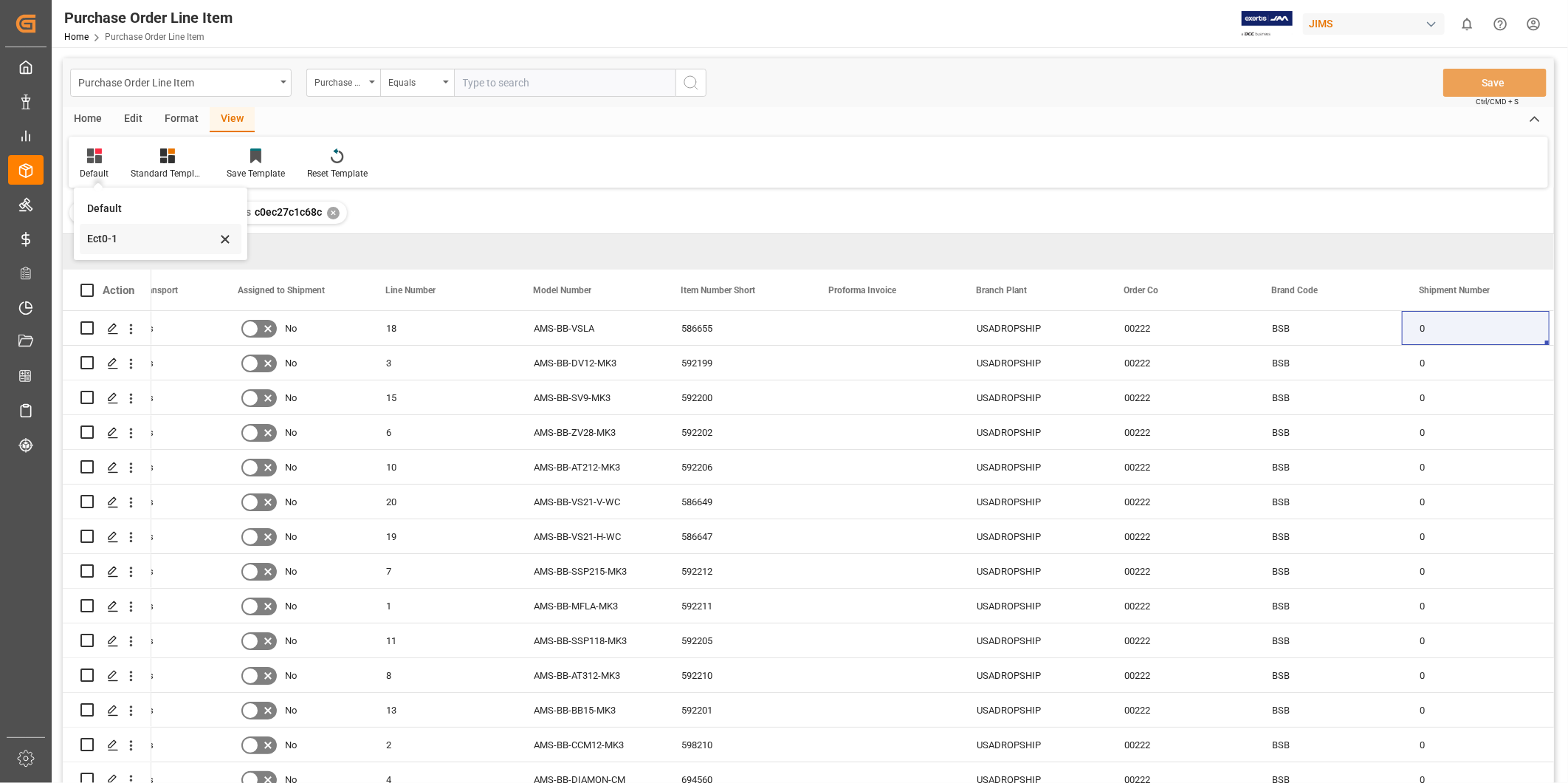
click at [116, 243] on div "Ect0-1" at bounding box center [152, 239] width 129 height 15
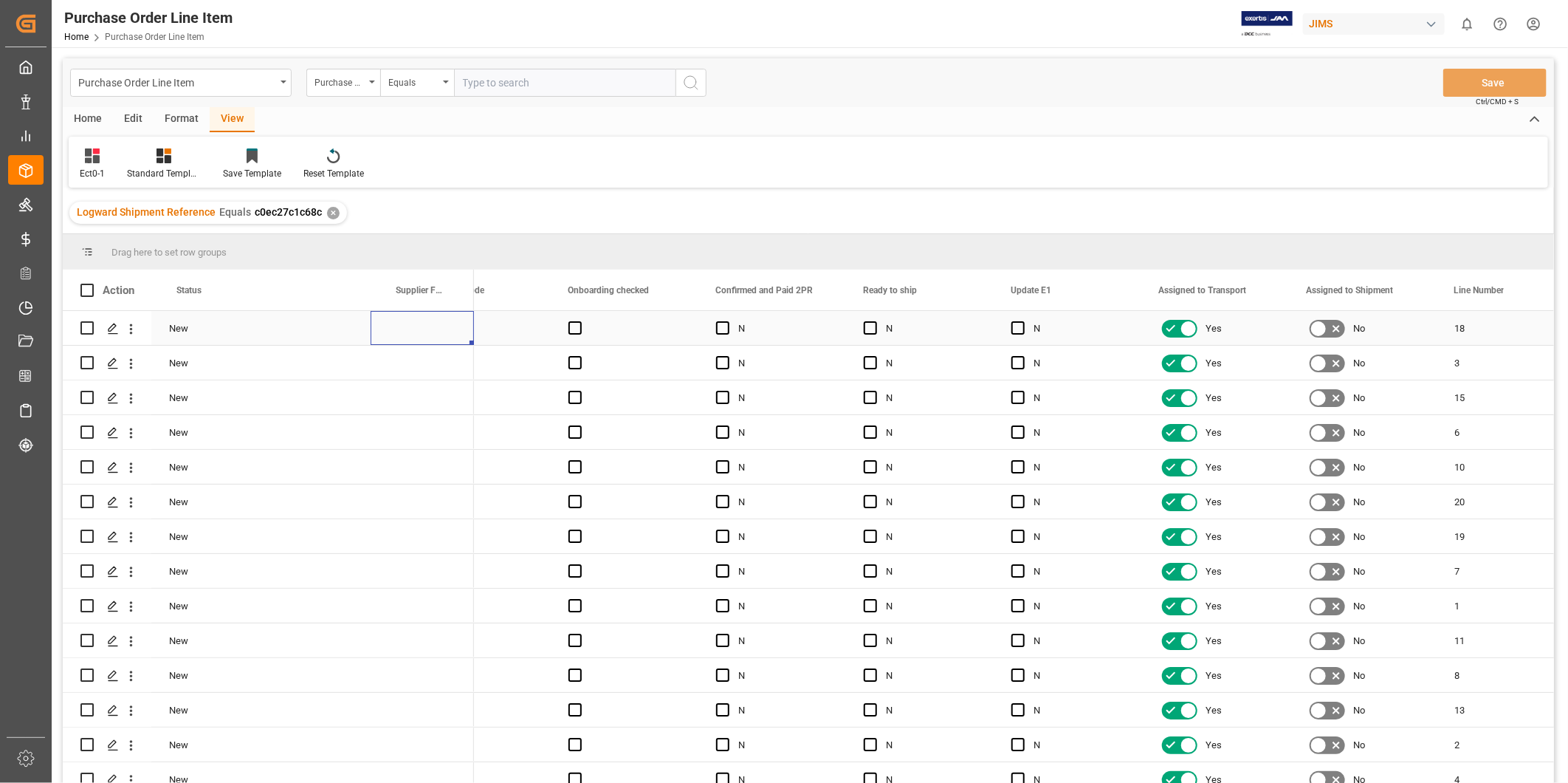
click at [384, 343] on div "Press SPACE to select this row." at bounding box center [421, 327] width 103 height 34
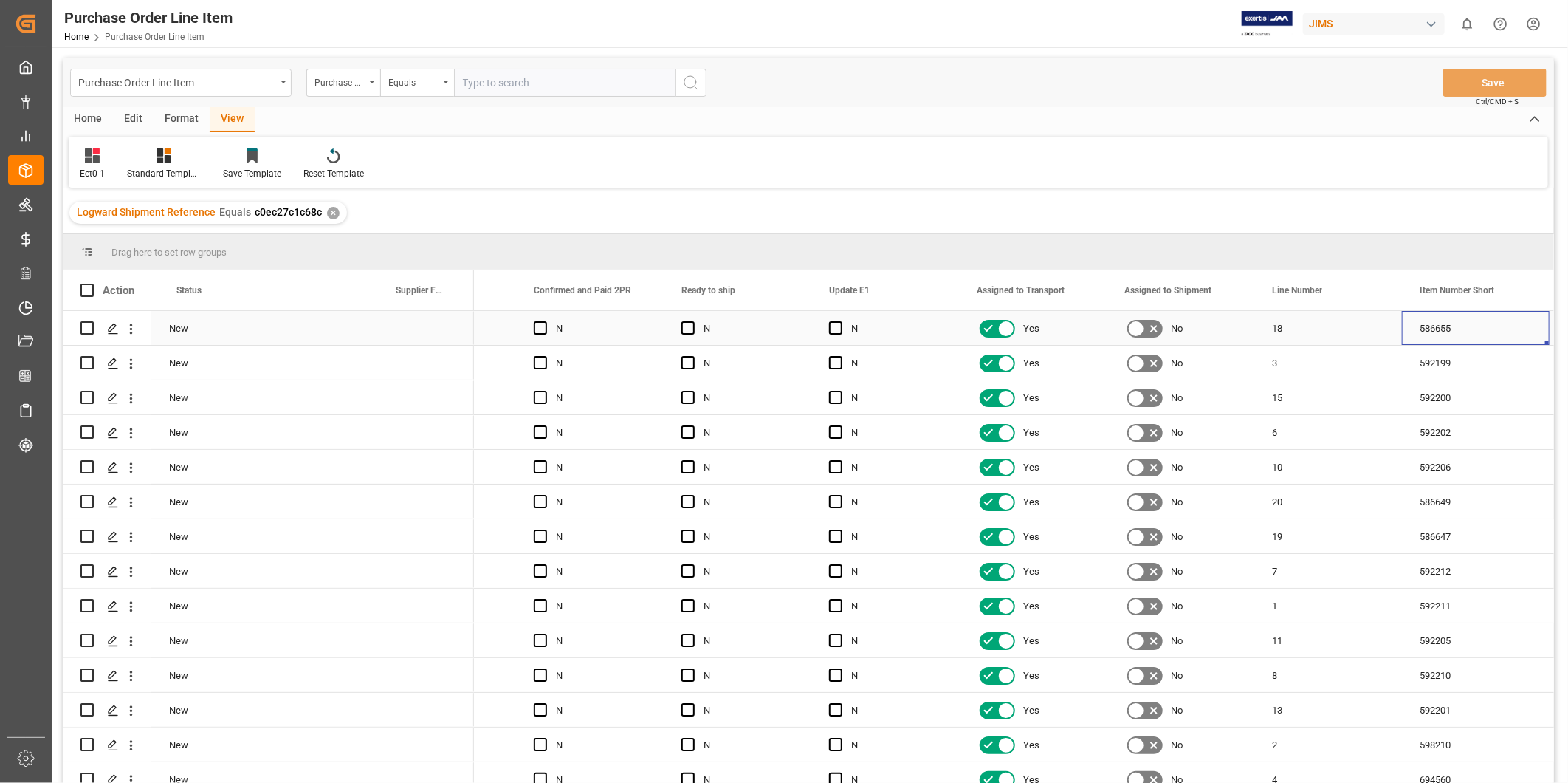
scroll to position [0, 1589]
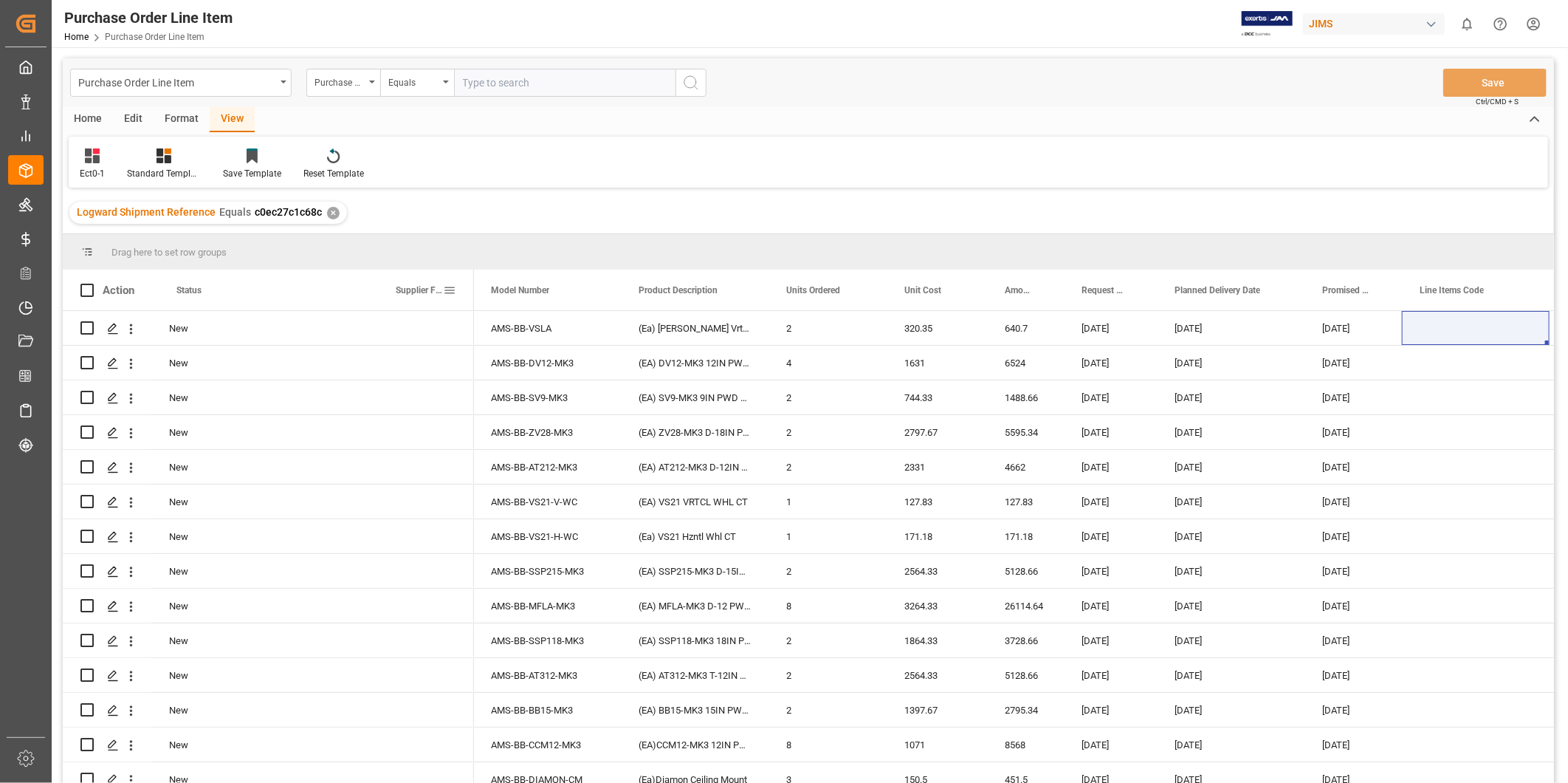
click at [453, 286] on span at bounding box center [450, 290] width 13 height 13
click at [594, 299] on span "columns" at bounding box center [596, 293] width 63 height 27
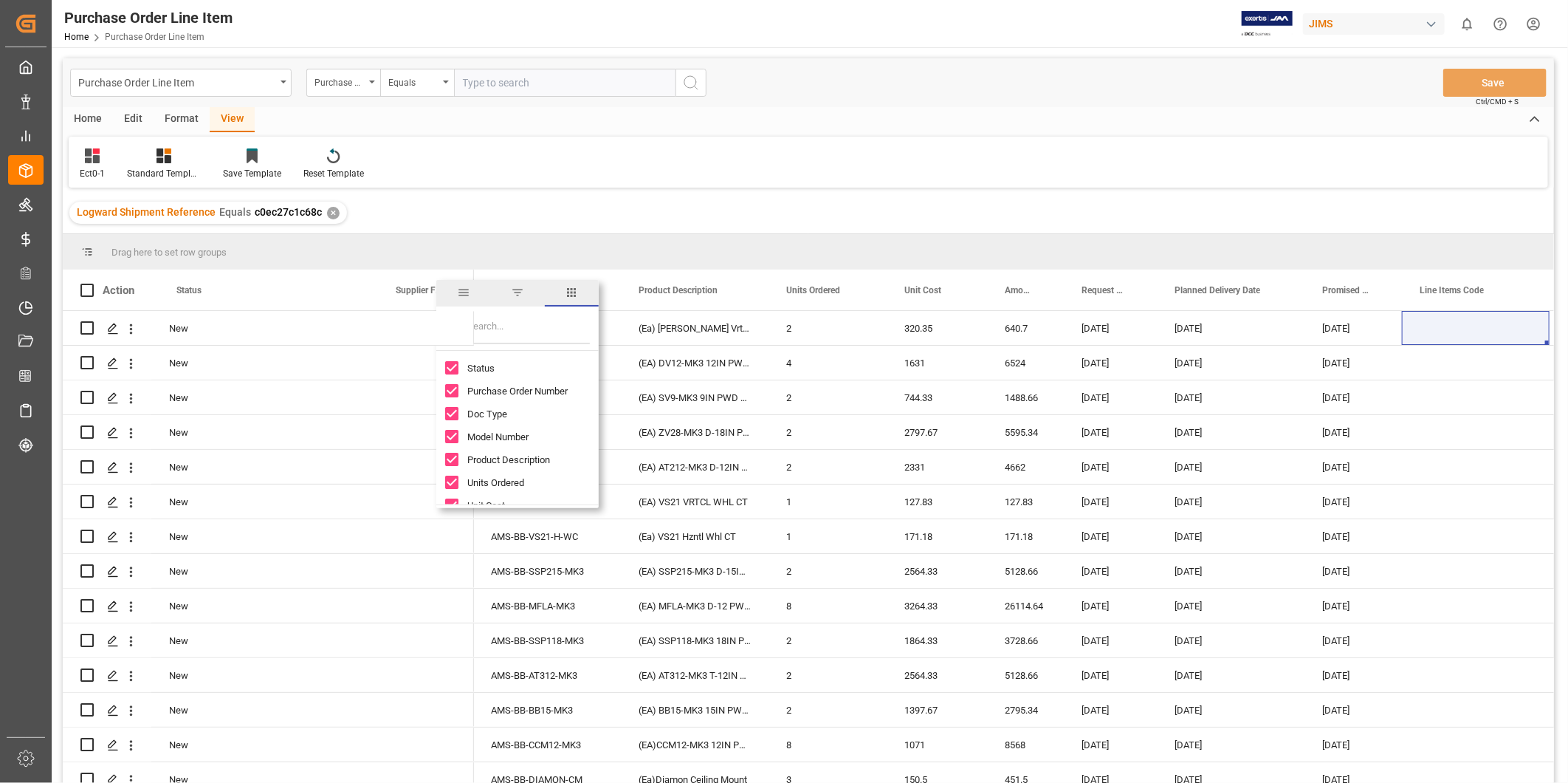
click at [453, 367] on input "Status column toggle visibility (visible)" at bounding box center [452, 367] width 13 height 13
checkbox input "false"
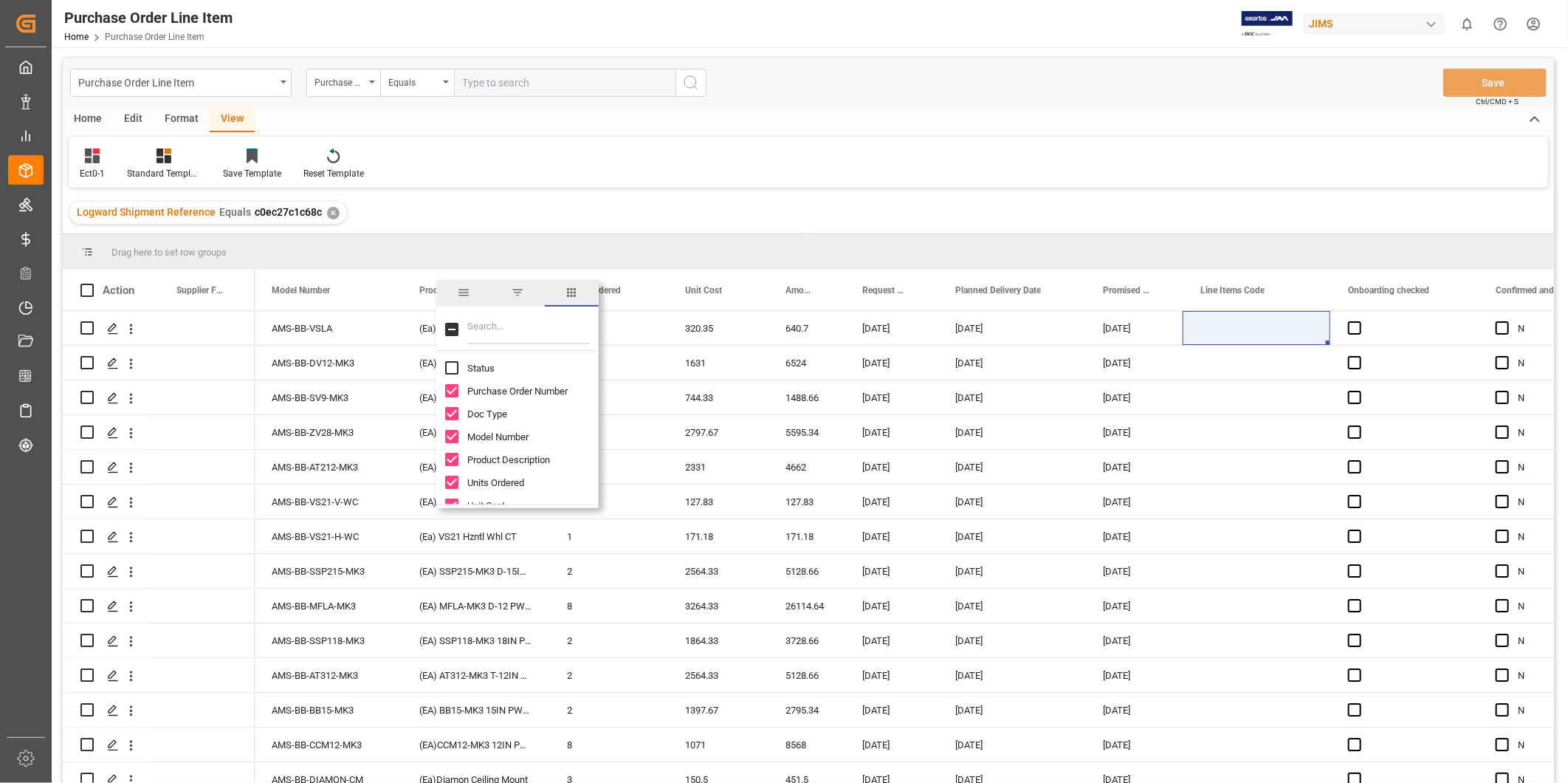
click at [453, 330] on input "Toggle Select All Columns" at bounding box center [452, 329] width 13 height 13
checkbox input "true"
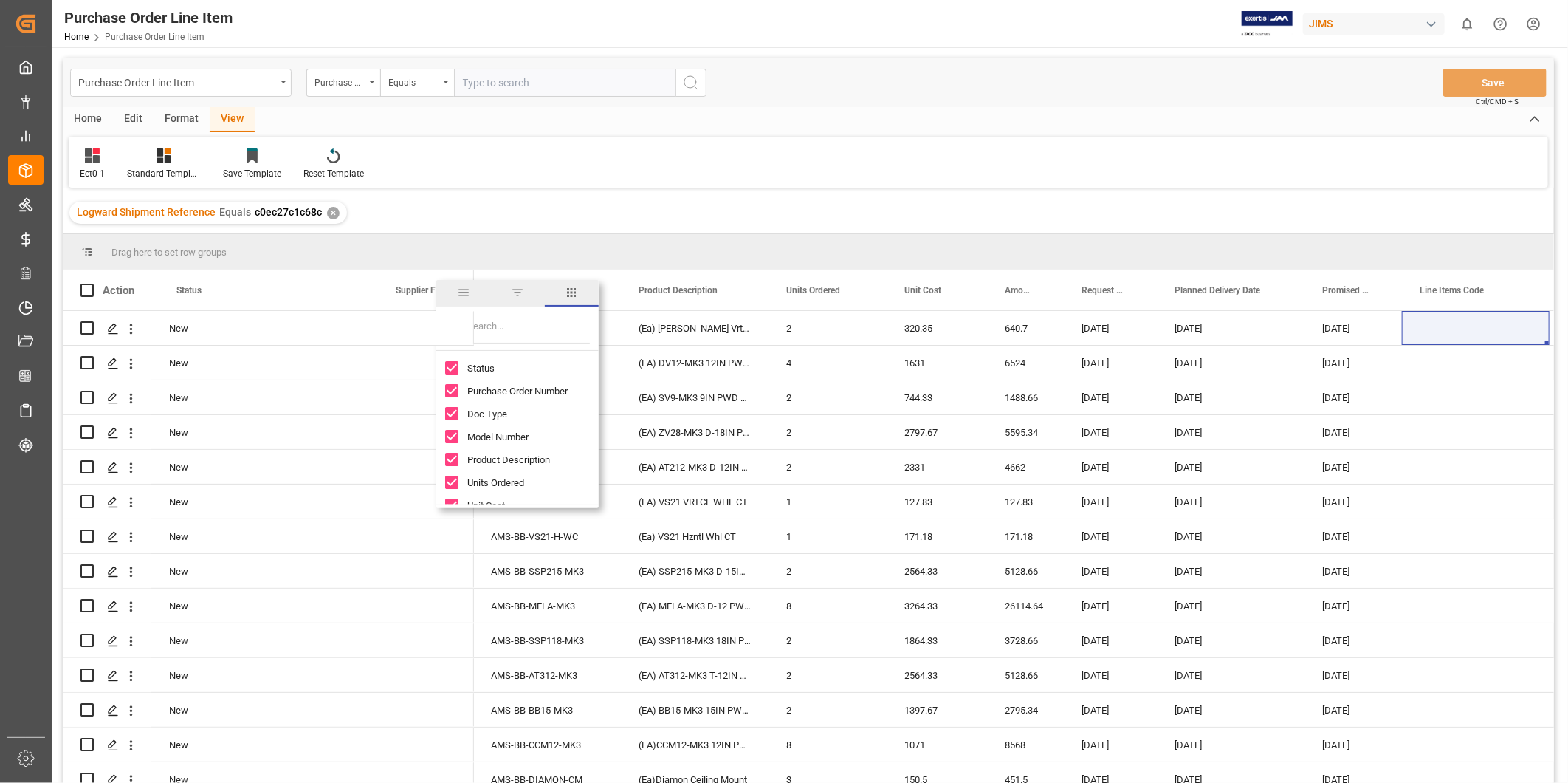
click at [451, 367] on input "Status column toggle visibility (visible)" at bounding box center [452, 367] width 13 height 13
checkbox input "false"
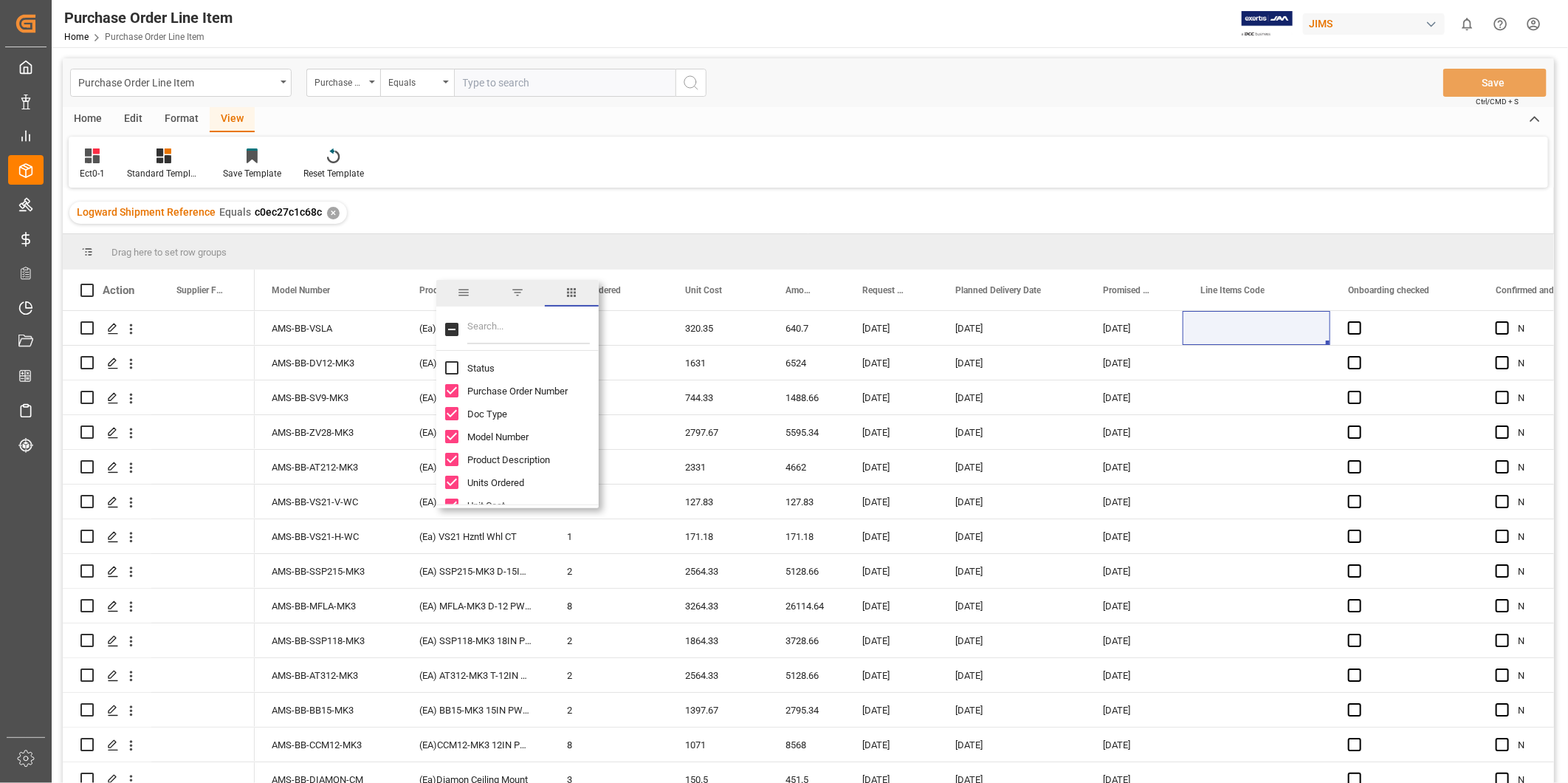
click at [452, 364] on input "Status column toggle visibility (hidden)" at bounding box center [452, 367] width 13 height 13
checkbox input "true"
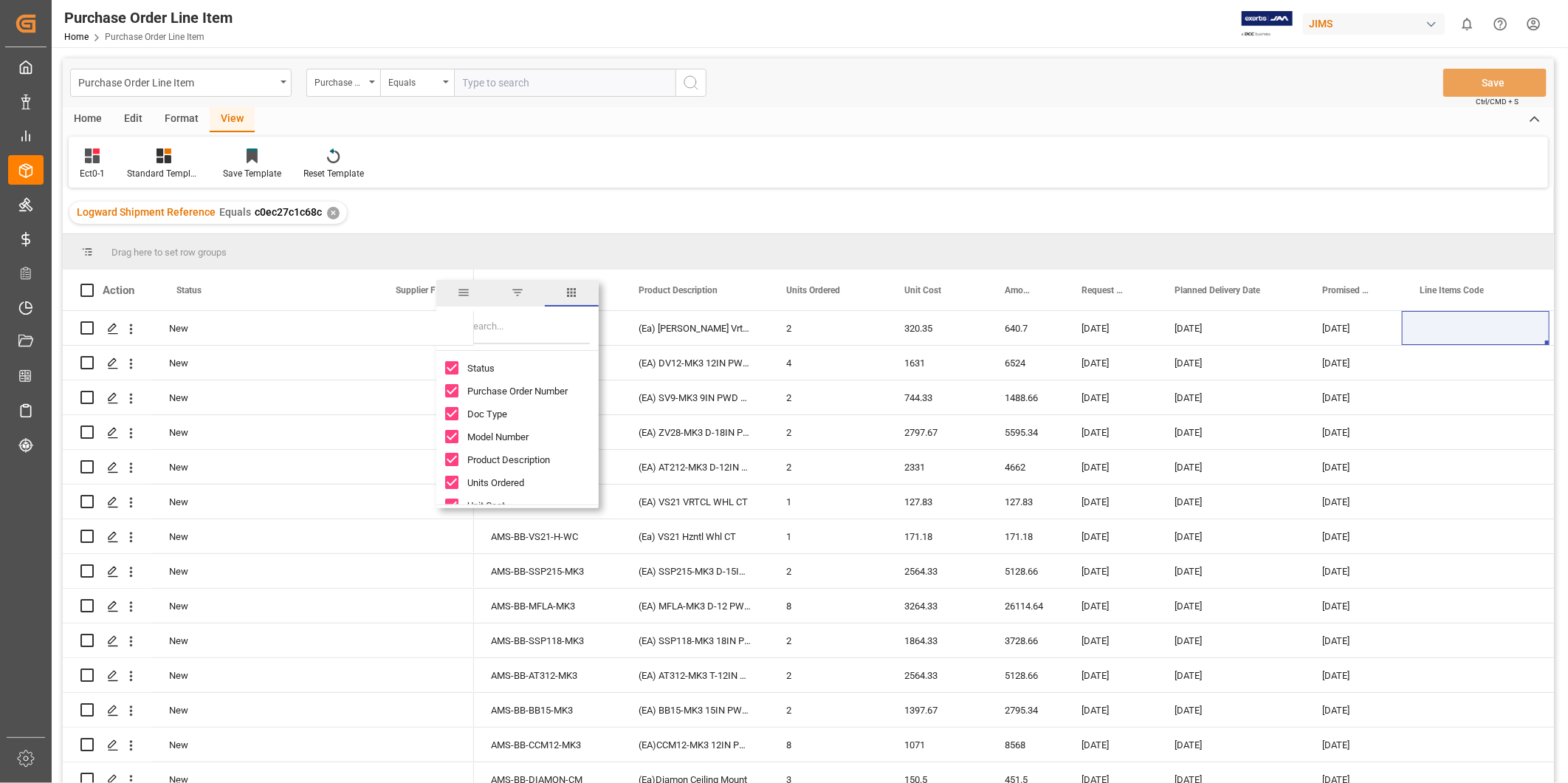
click at [515, 326] on input "Filter Columns Input" at bounding box center [528, 329] width 122 height 30
type input "inc"
checkbox input "false"
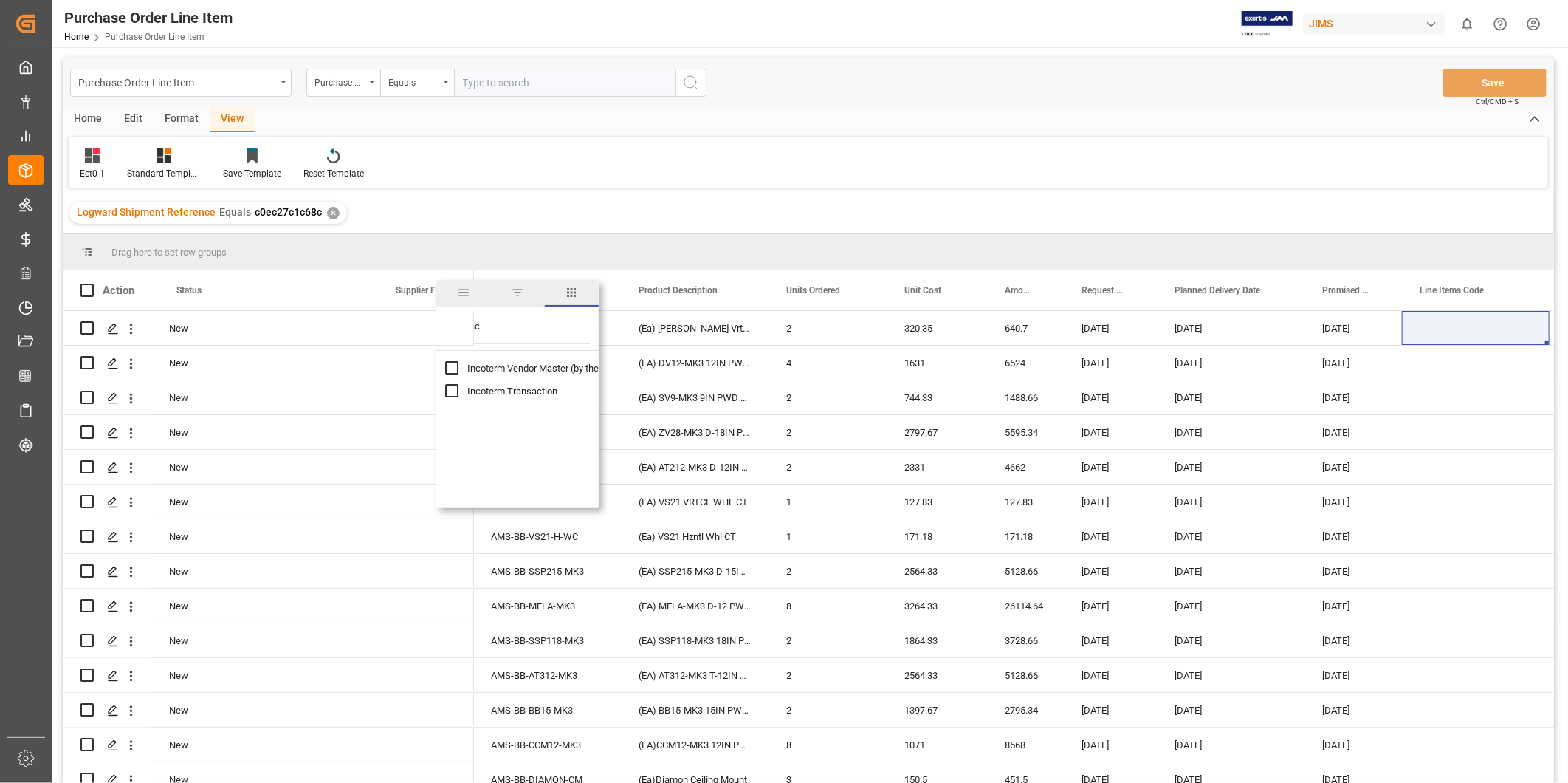
click at [449, 366] on input "Incoterm Vendor Master (by the supplier) column toggle visibility (hidden)" at bounding box center [452, 367] width 13 height 13
checkbox input "true"
checkbox input "false"
click at [445, 387] on input "Incoterm Transaction column toggle visibility (hidden)" at bounding box center [452, 391] width 13 height 13
checkbox input "true"
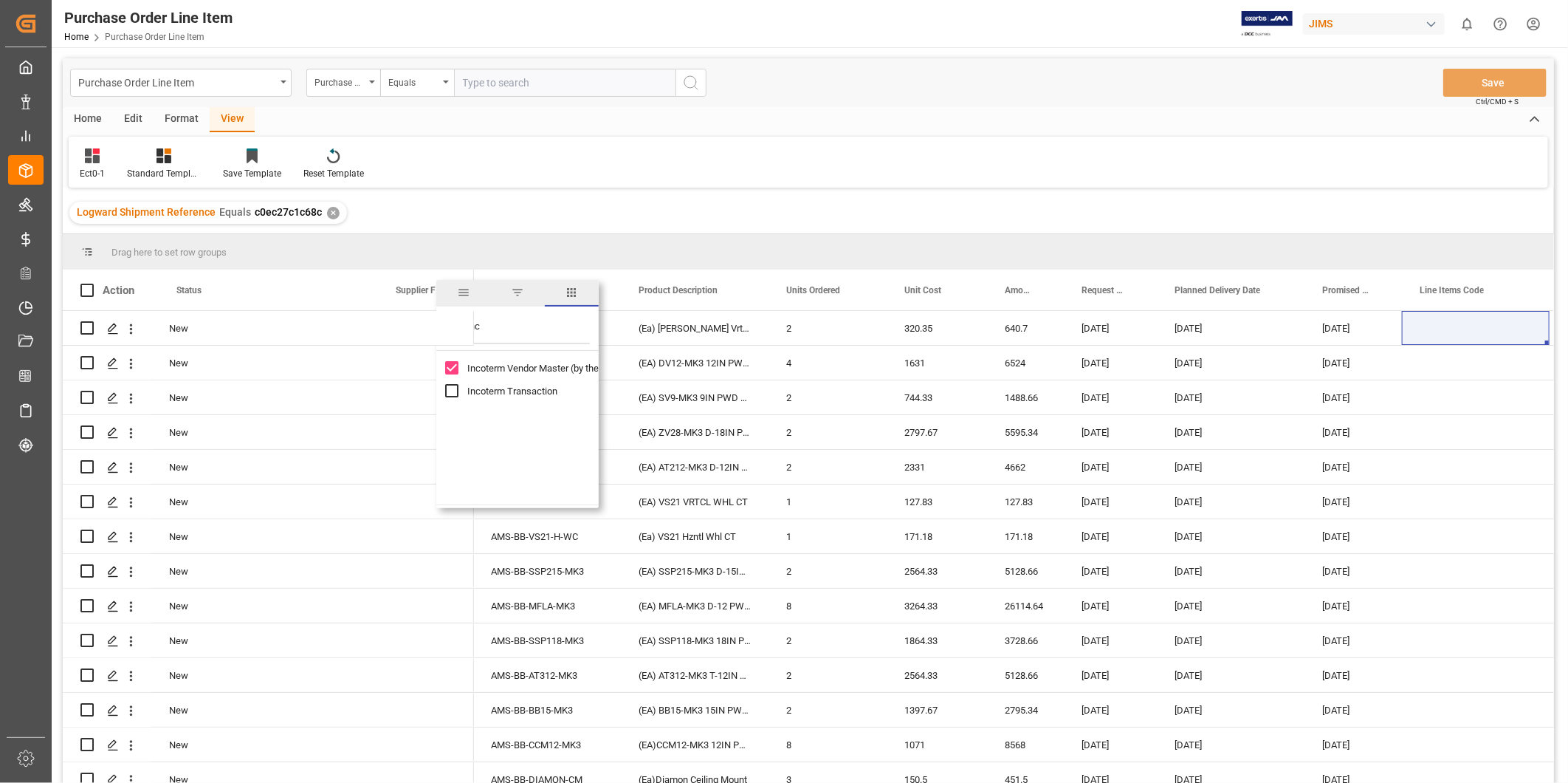
checkbox input "true"
click at [482, 330] on input "inc" at bounding box center [528, 329] width 122 height 30
click at [572, 294] on span "columns" at bounding box center [571, 292] width 13 height 13
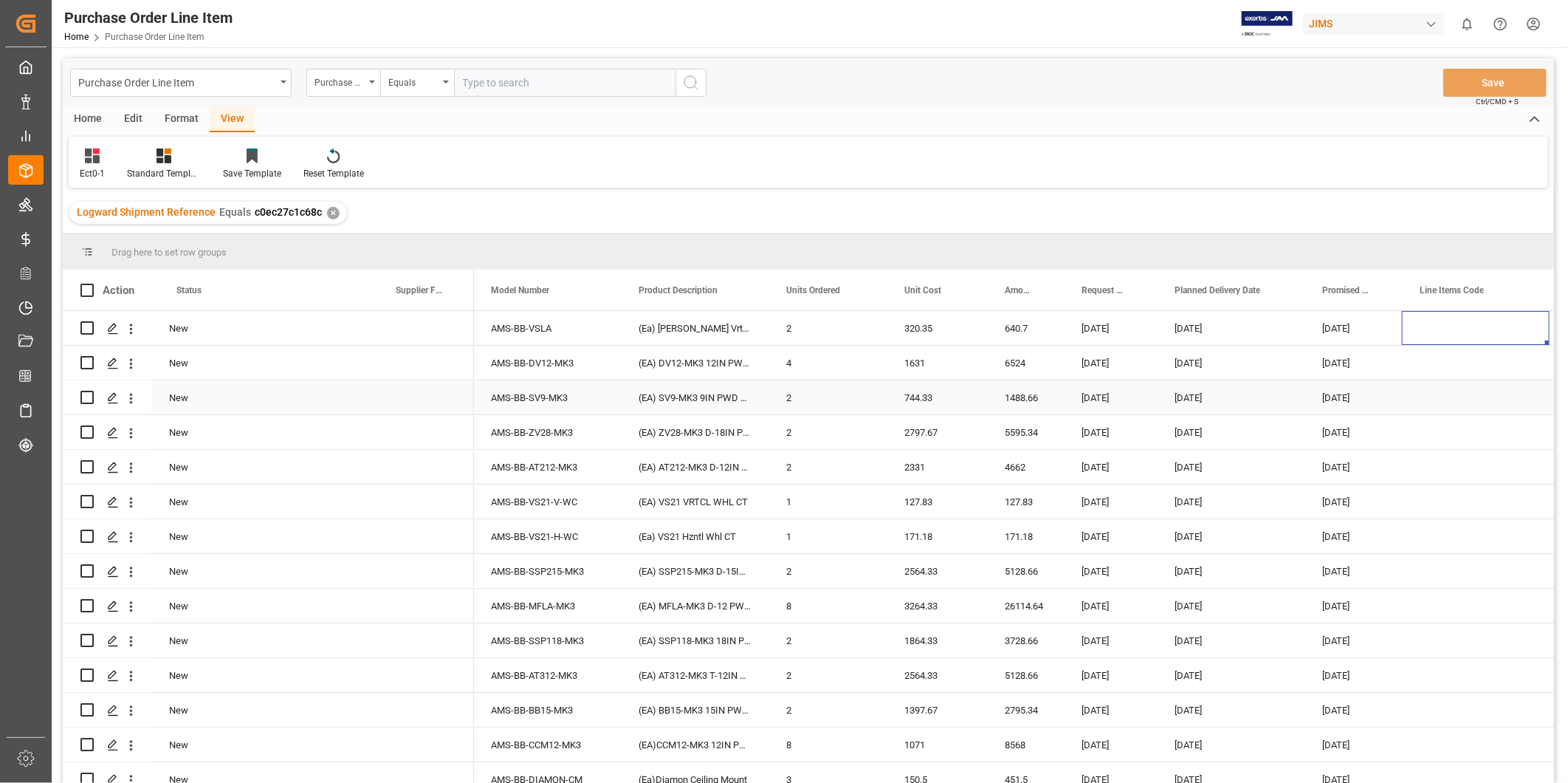
click at [705, 395] on div "(EA) SV9-MK3 9IN PWD SPK" at bounding box center [695, 396] width 148 height 34
click at [1140, 297] on div "Request Date" at bounding box center [1109, 290] width 93 height 40
click at [1132, 291] on span at bounding box center [1132, 290] width 13 height 13
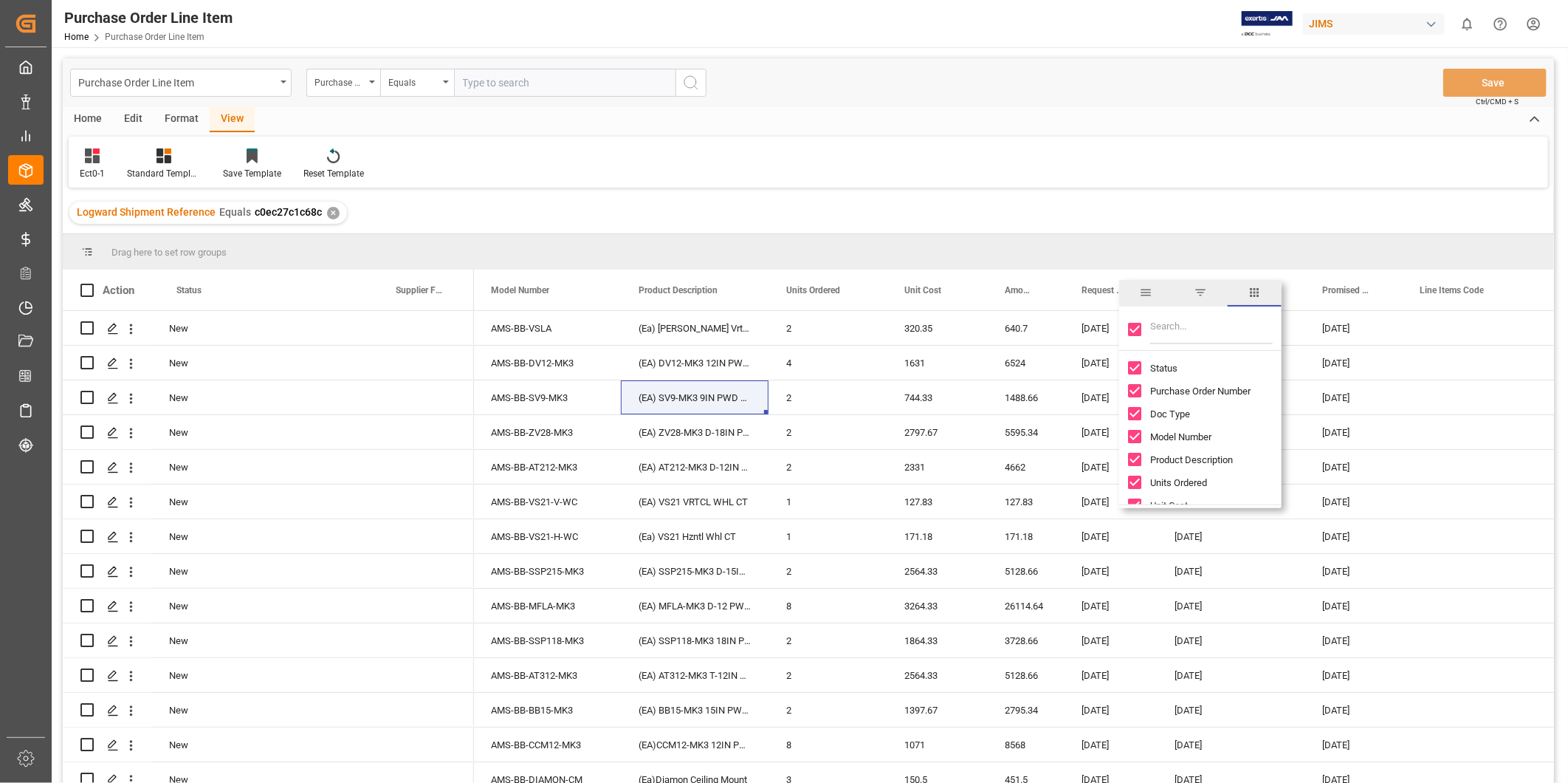
click at [1257, 294] on span "columns" at bounding box center [1254, 292] width 13 height 13
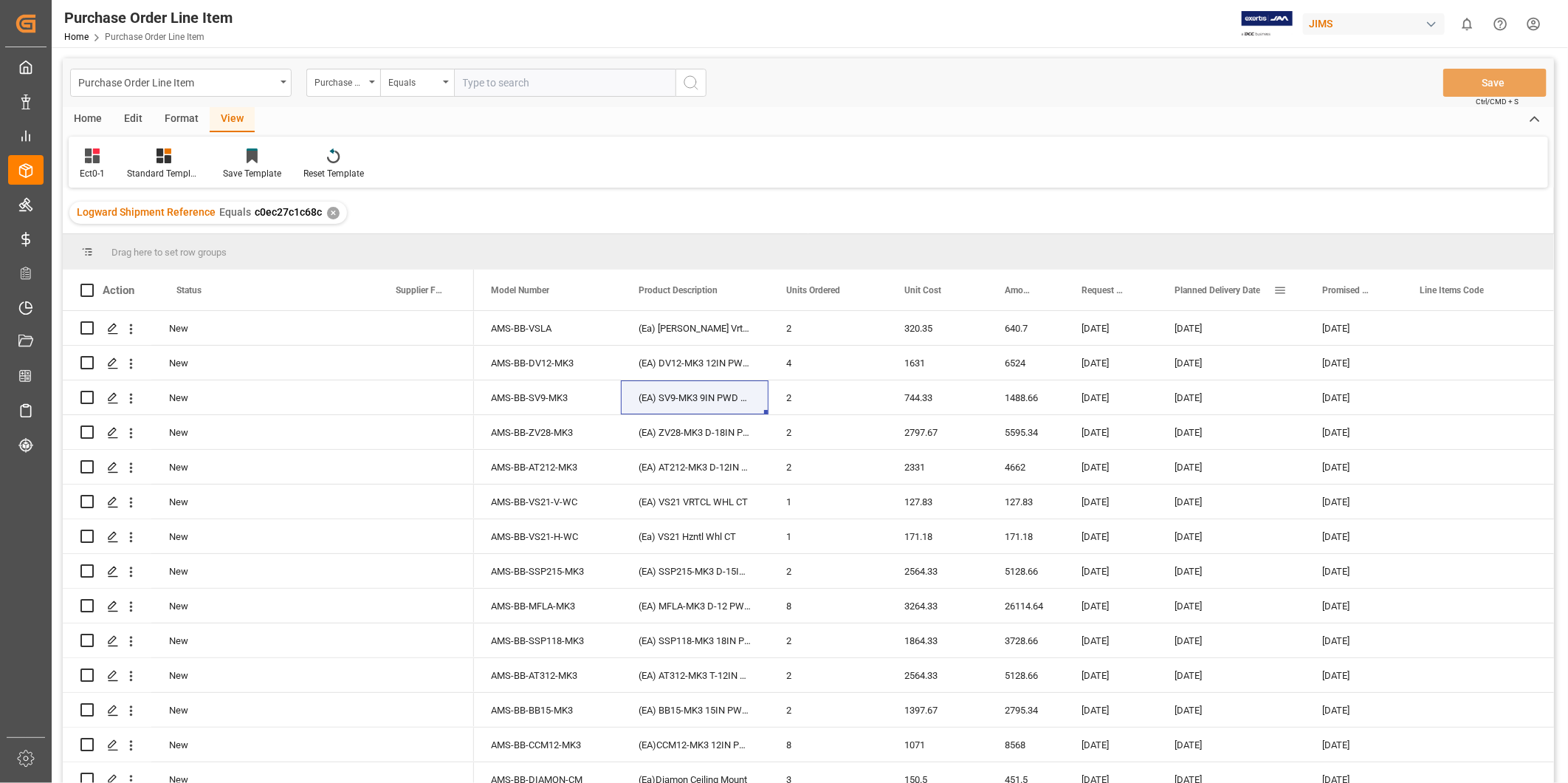
click at [1282, 287] on span at bounding box center [1280, 290] width 13 height 13
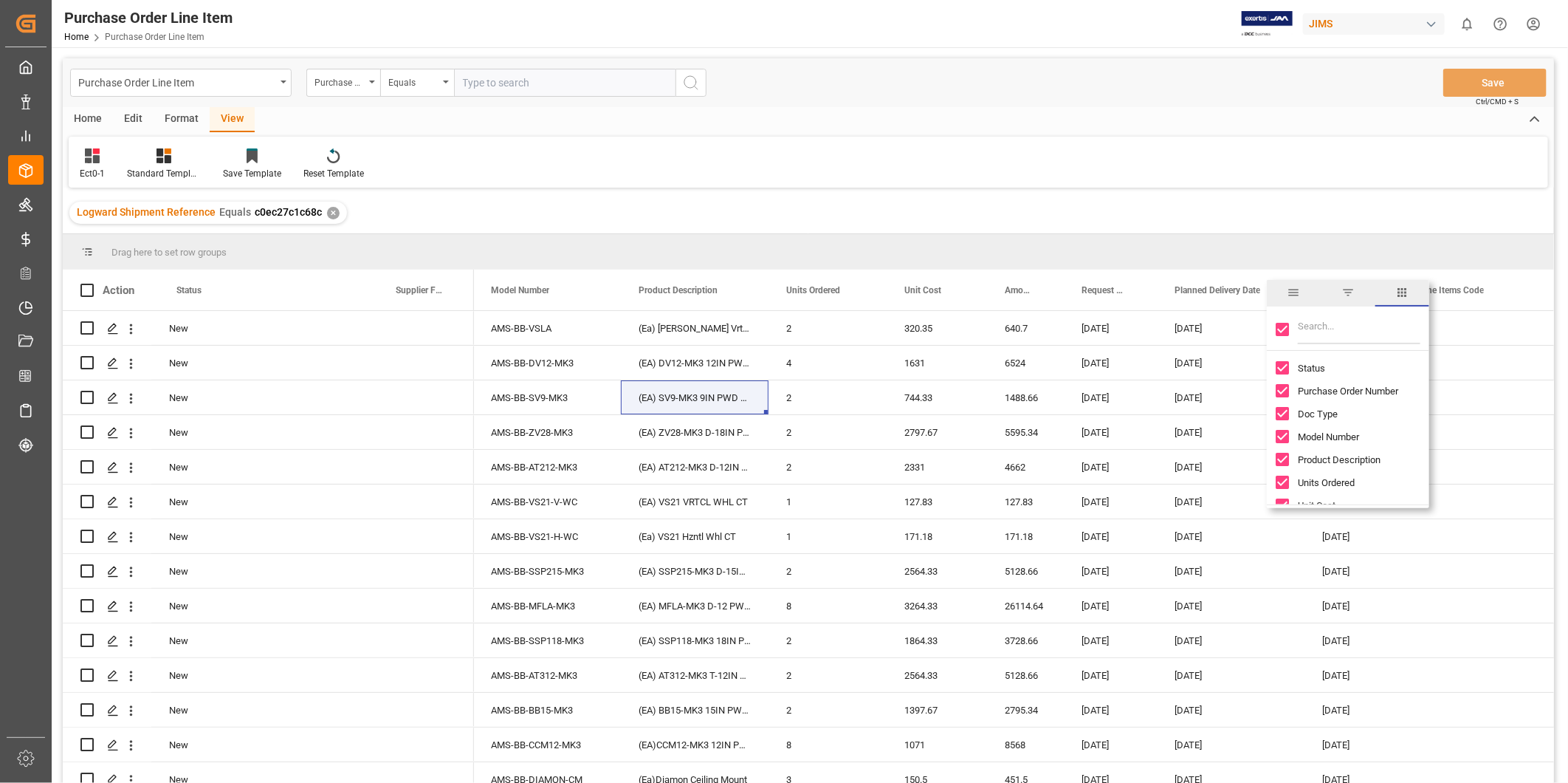
click at [1282, 329] on input "Toggle Select All Columns" at bounding box center [1282, 329] width 13 height 13
checkbox input "false"
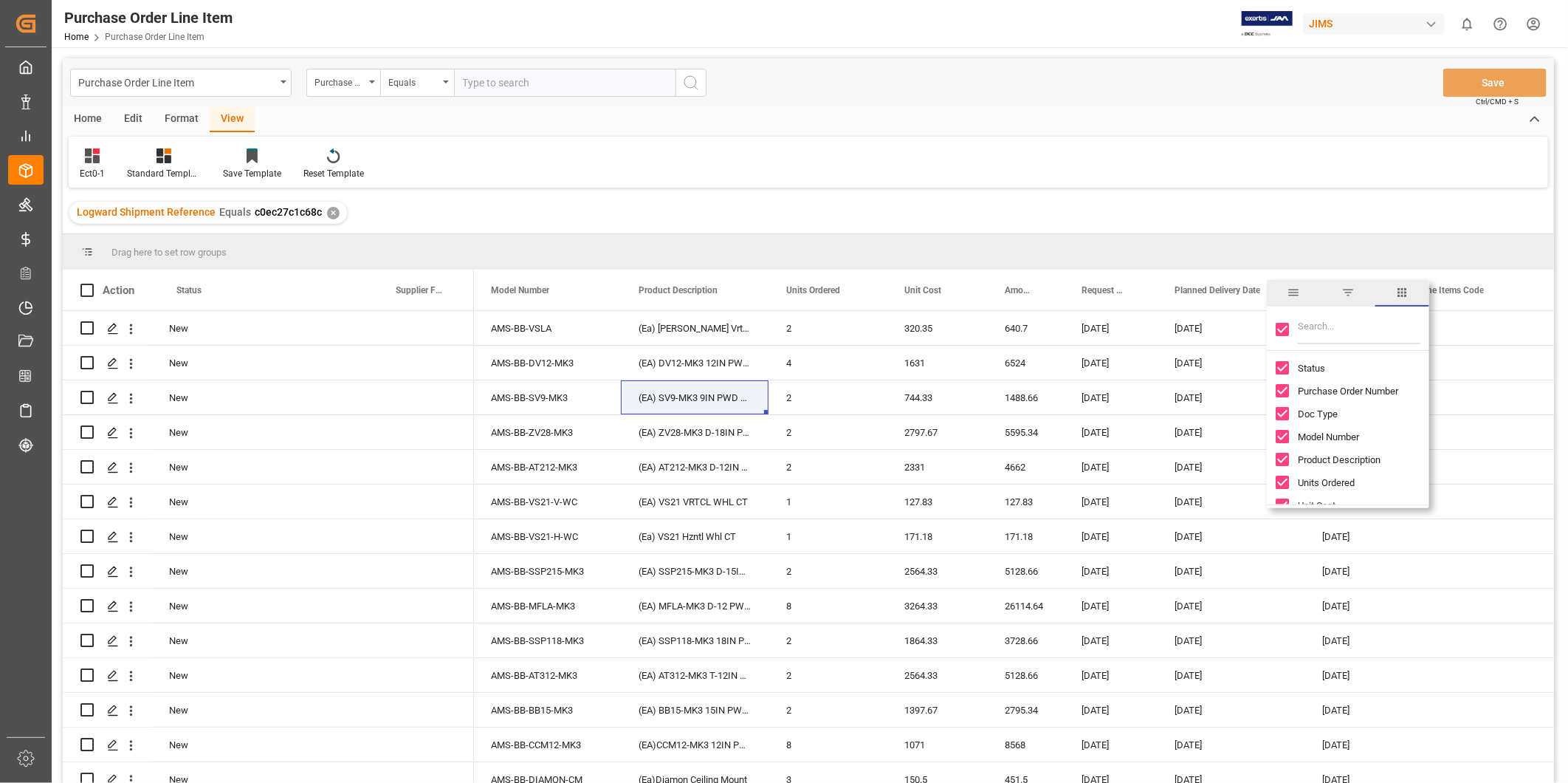
checkbox input "false"
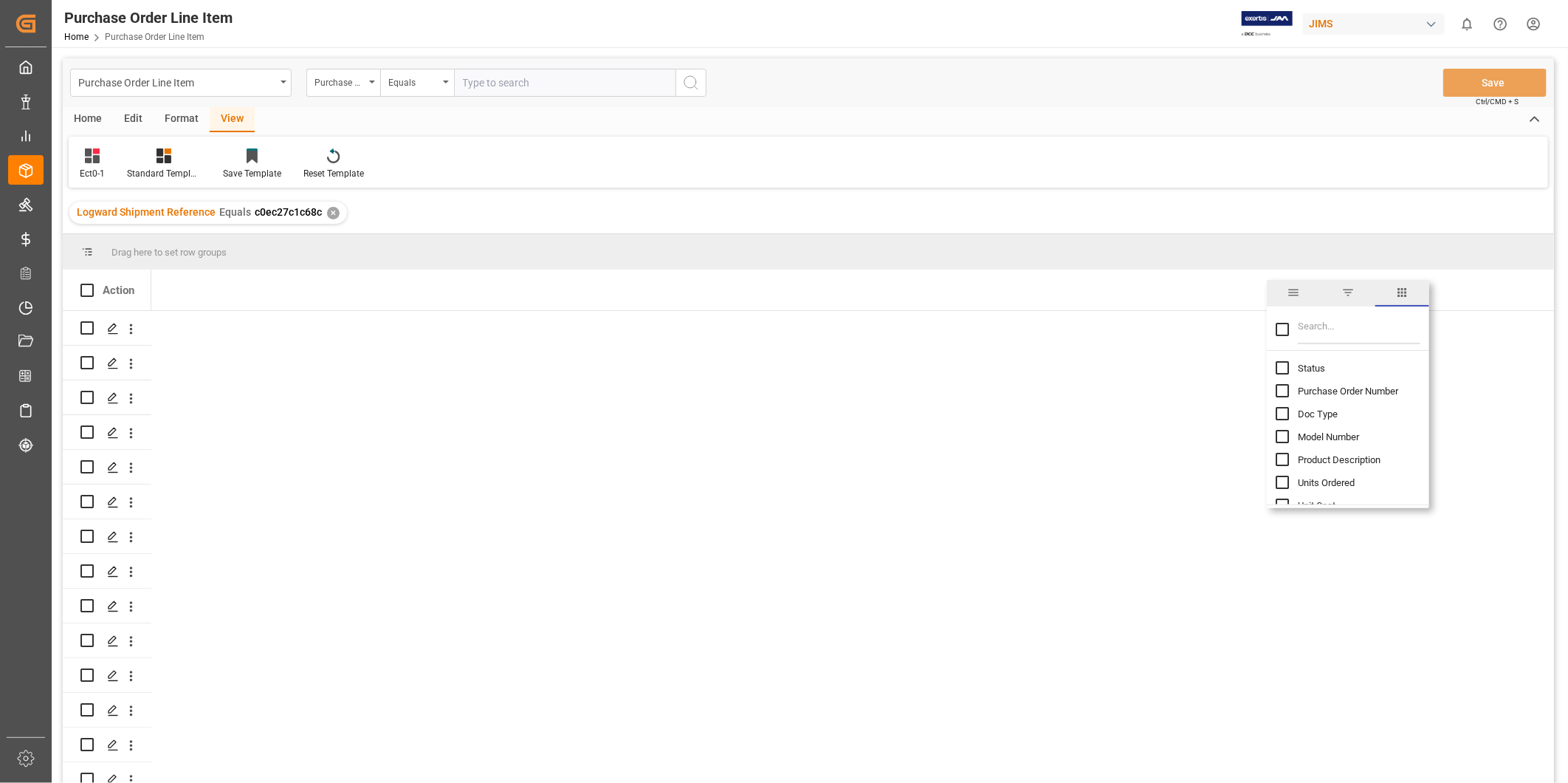
click at [1326, 329] on input "Filter Columns Input" at bounding box center [1358, 329] width 122 height 30
type input "inc"
click at [1279, 336] on input "Toggle Select All Columns" at bounding box center [1282, 329] width 13 height 13
checkbox input "true"
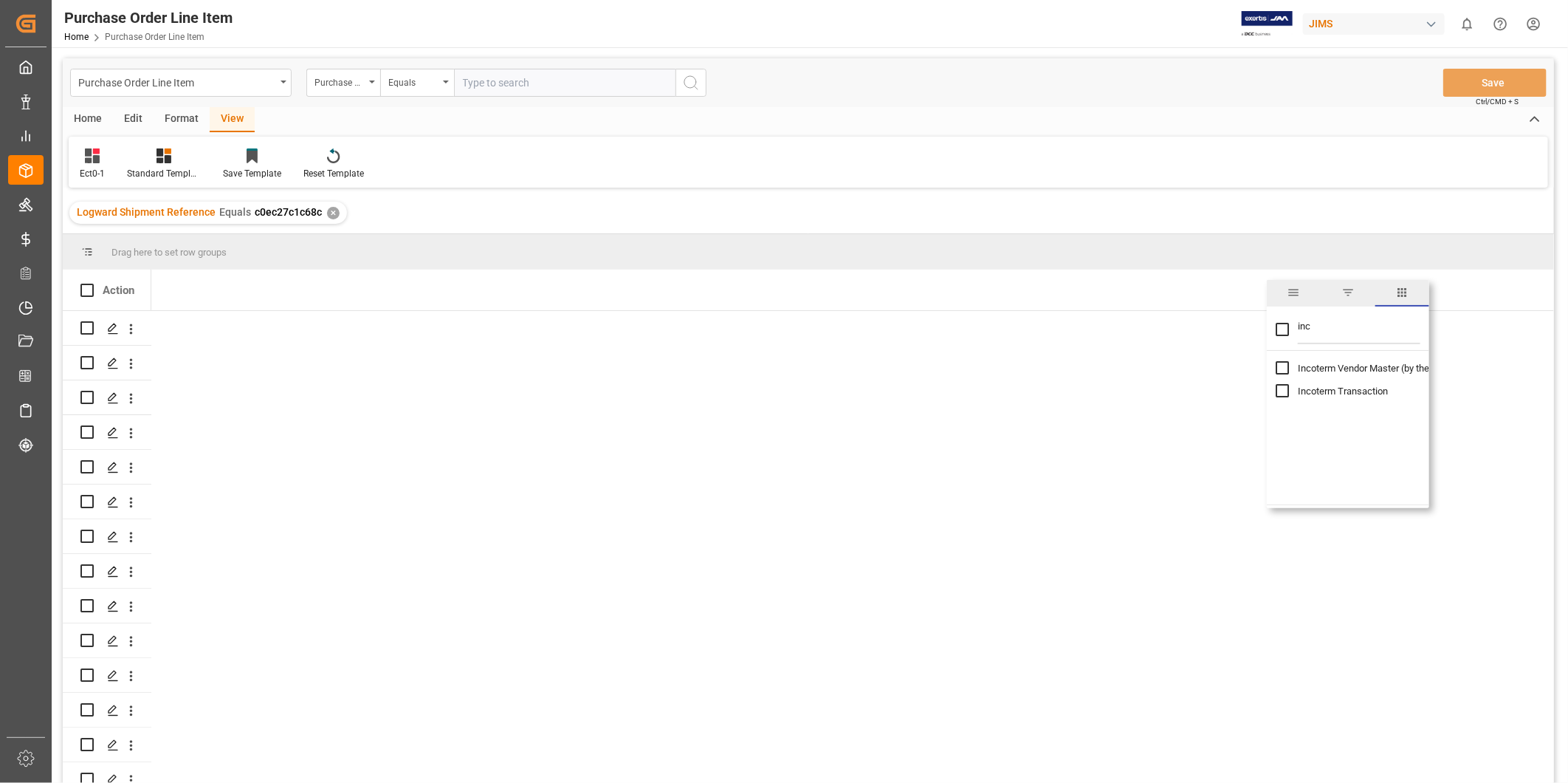
checkbox input "true"
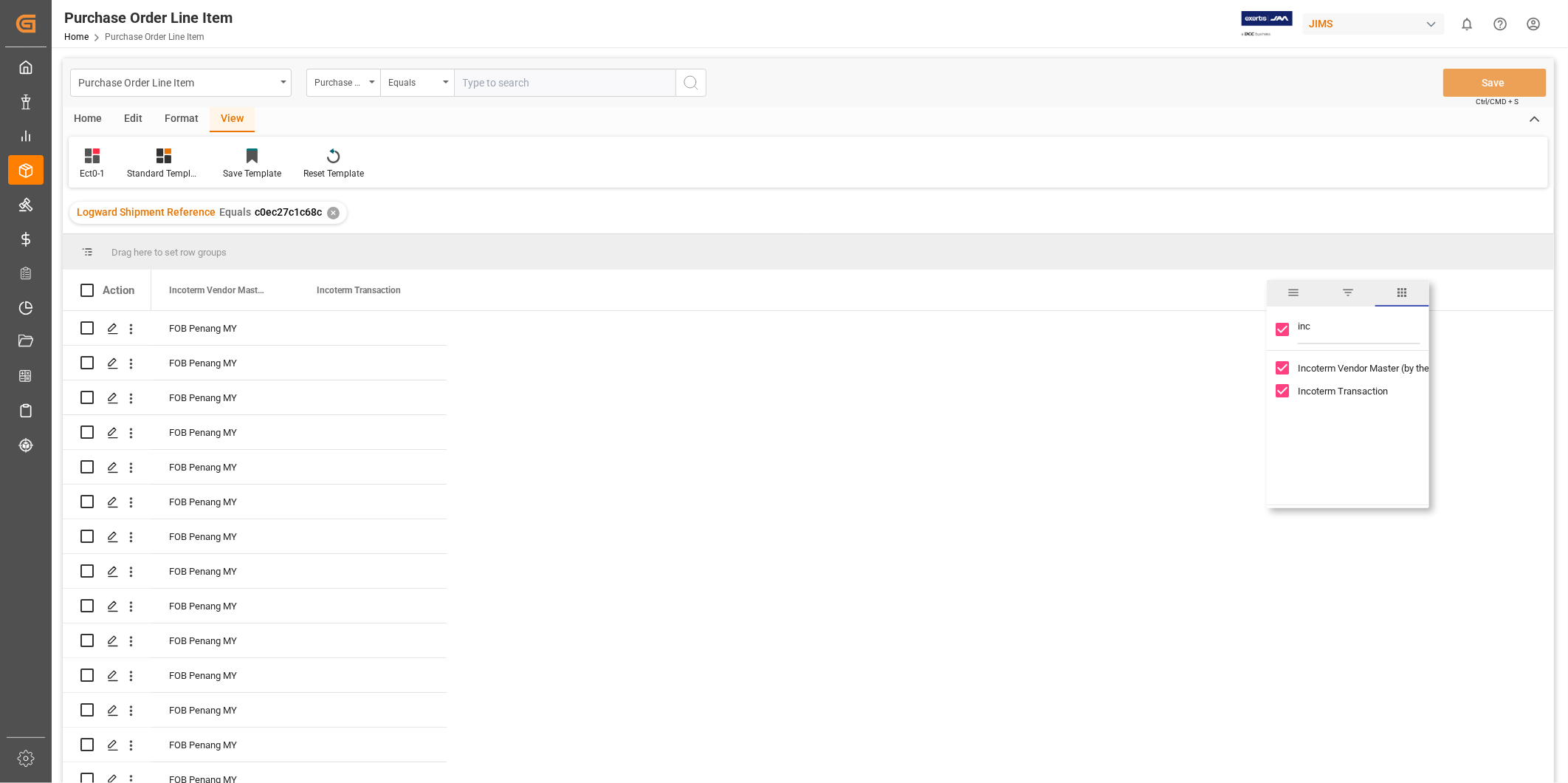
click at [921, 484] on div "FOB Penang MY FOB Penang MY FOB Penang MY FOB Penang MY FOB Penang MY FOB Penan…" at bounding box center [852, 658] width 1403 height 695
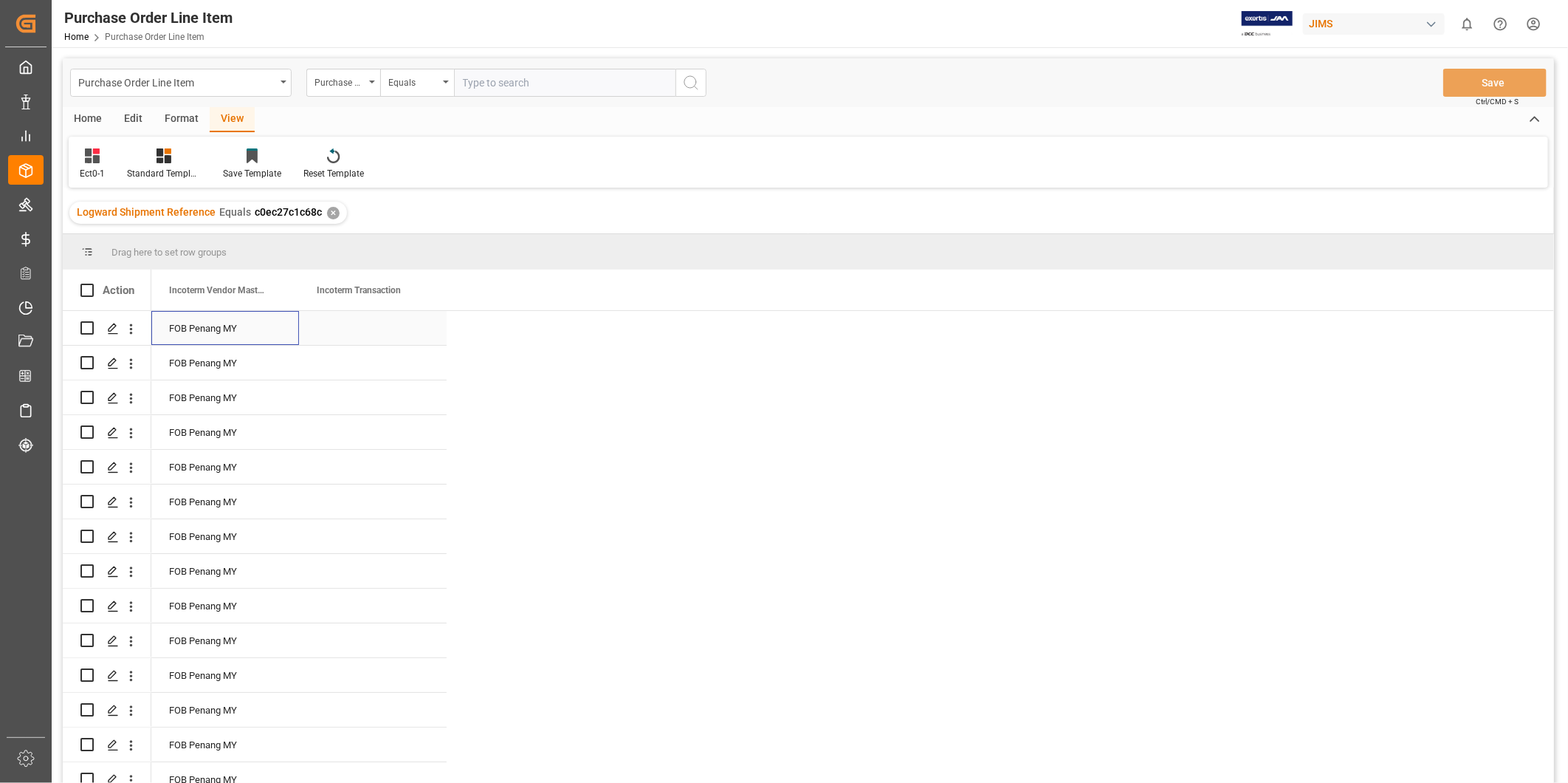
click at [188, 320] on div "FOB Penang MY" at bounding box center [225, 327] width 148 height 34
click at [354, 322] on div "Press SPACE to select this row." at bounding box center [373, 327] width 148 height 34
click at [345, 342] on input "Press SPACE to select this row." at bounding box center [372, 336] width 124 height 28
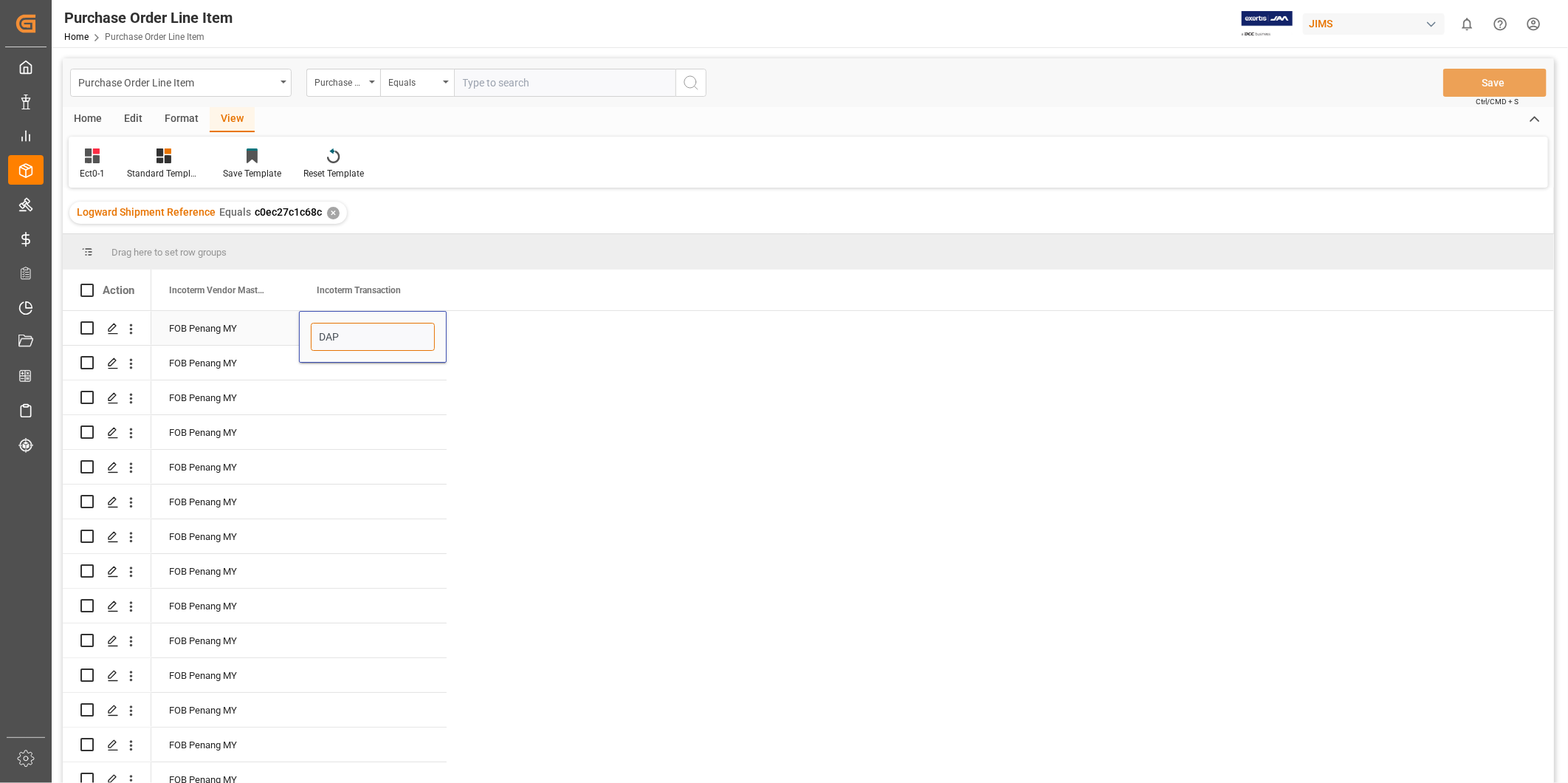
paste input "AUSTIN [GEOGRAPHIC_DATA]"
type input "DAP [GEOGRAPHIC_DATA] [GEOGRAPHIC_DATA], [GEOGRAPHIC_DATA]"
click at [354, 330] on div "DAP [GEOGRAPHIC_DATA] [GEOGRAPHIC_DATA], [GEOGRAPHIC_DATA]" at bounding box center [373, 327] width 148 height 34
drag, startPoint x: 443, startPoint y: 341, endPoint x: 384, endPoint y: 755, distance: 418.2
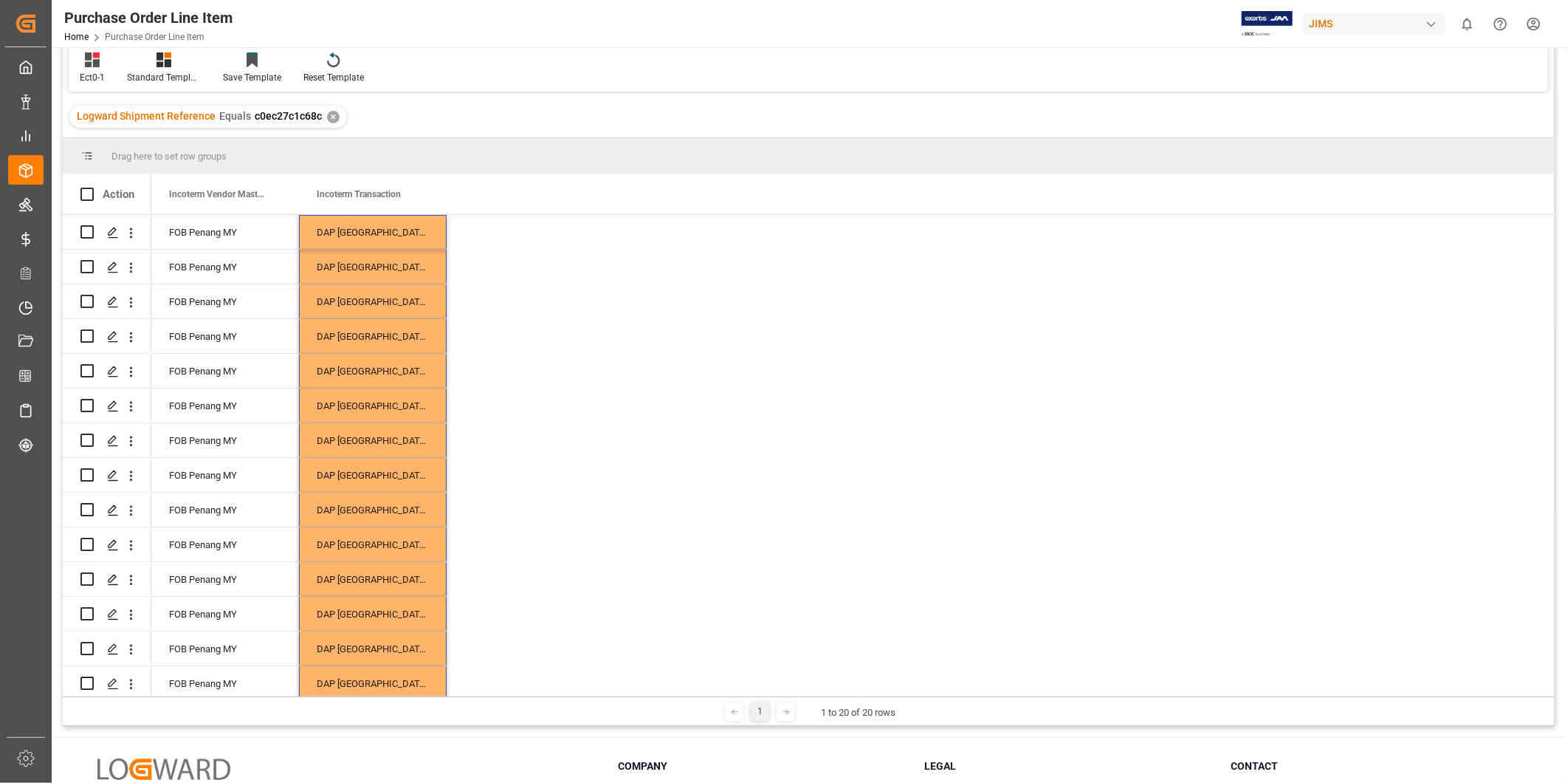
scroll to position [0, 0]
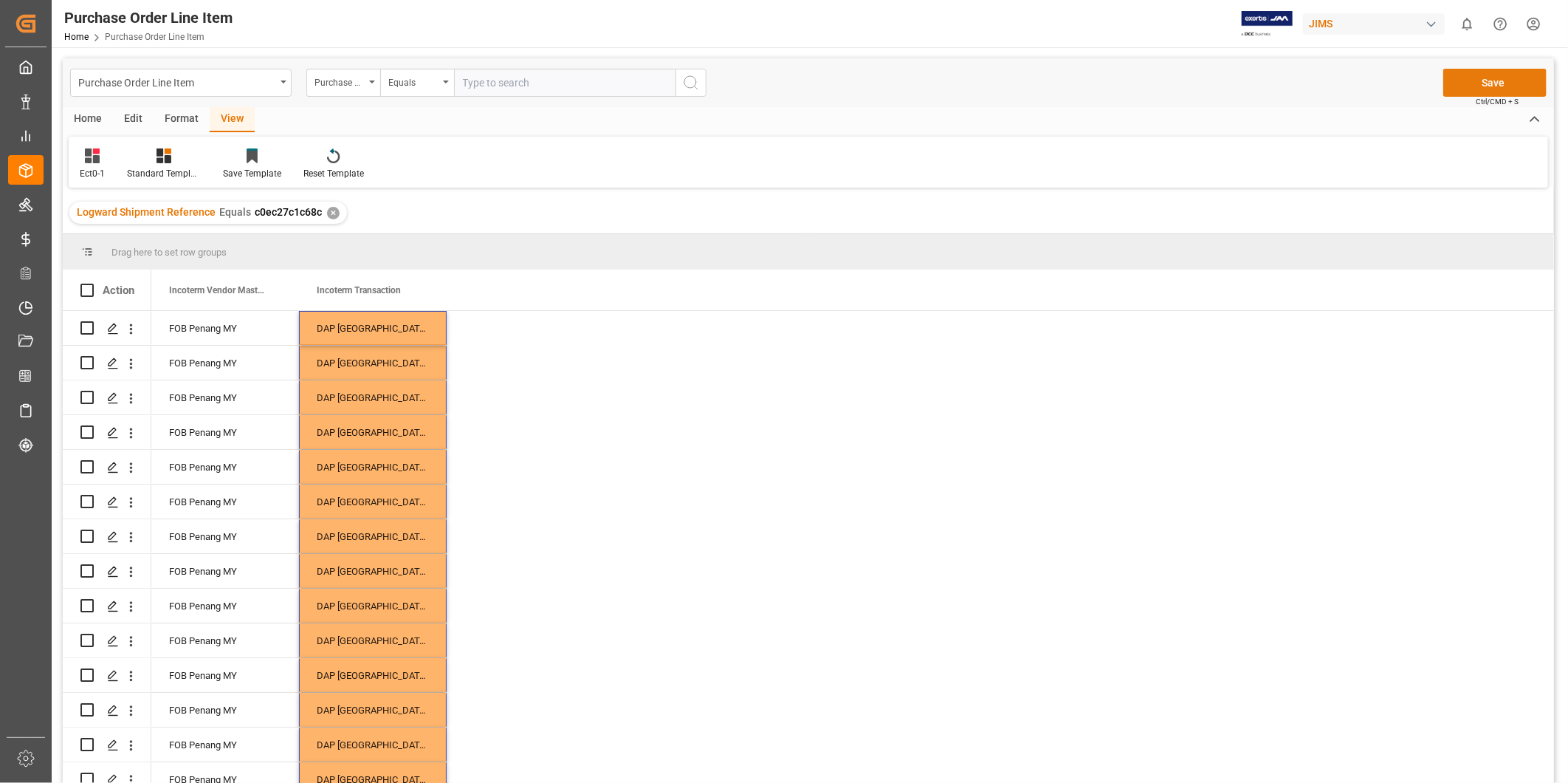
click at [1466, 80] on button "Save" at bounding box center [1494, 82] width 103 height 28
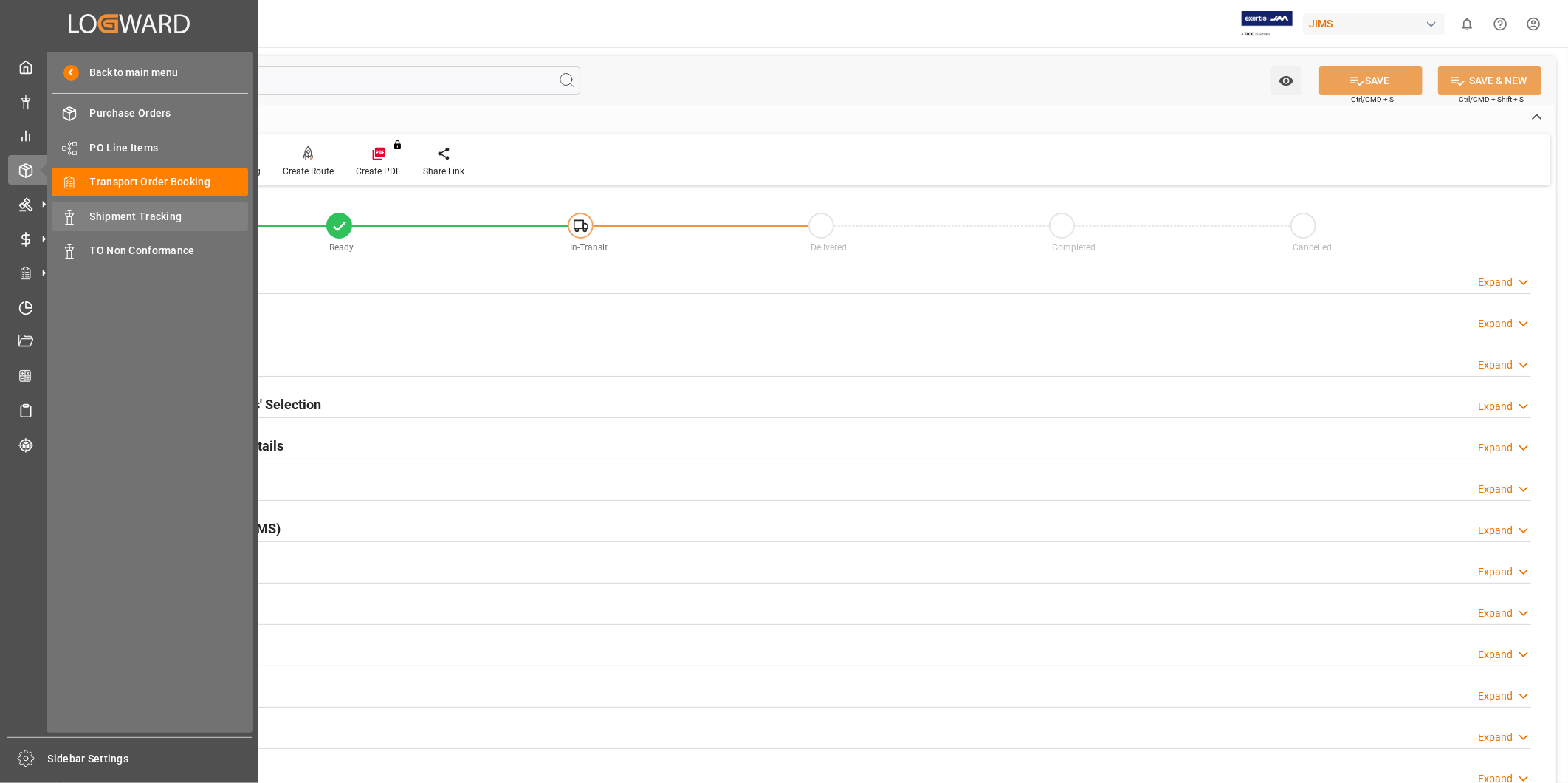
click at [181, 215] on span "Shipment Tracking" at bounding box center [169, 216] width 159 height 15
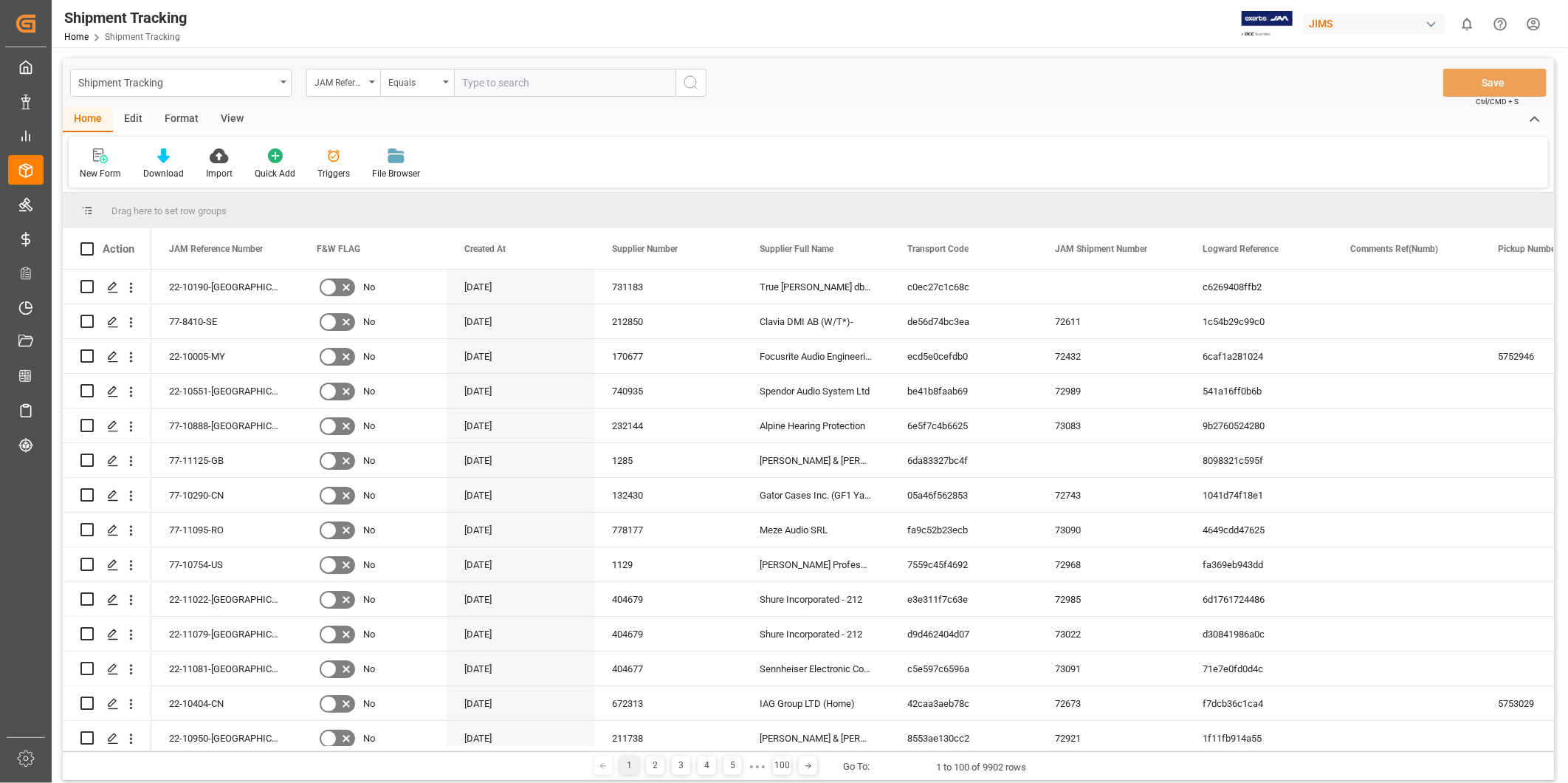
click at [234, 120] on div "View" at bounding box center [232, 119] width 45 height 25
click at [78, 176] on div "Default" at bounding box center [93, 164] width 51 height 33
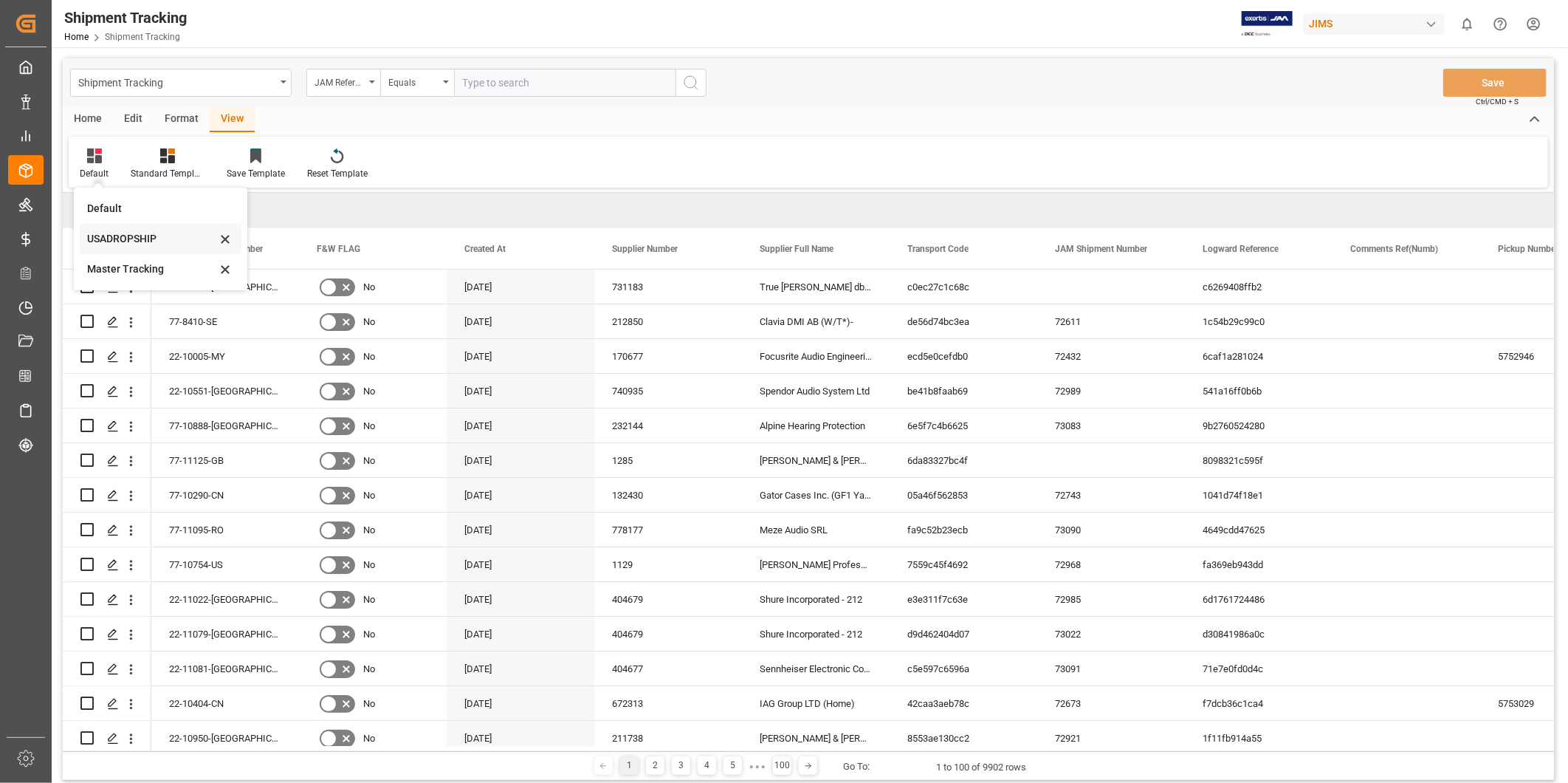
click at [129, 240] on div "USADROPSHIP" at bounding box center [152, 239] width 129 height 15
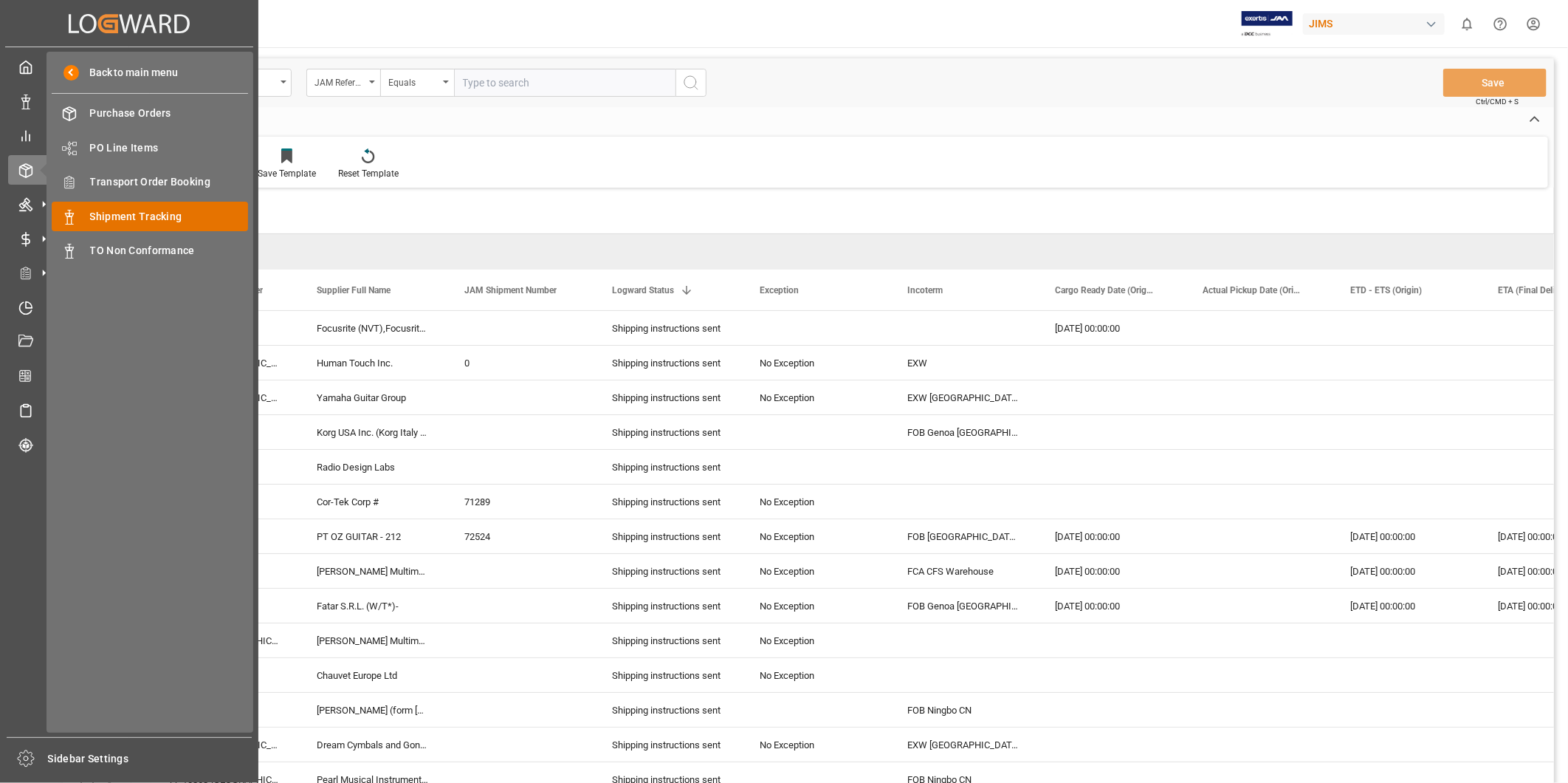
click at [129, 215] on span "Shipment Tracking" at bounding box center [169, 216] width 159 height 15
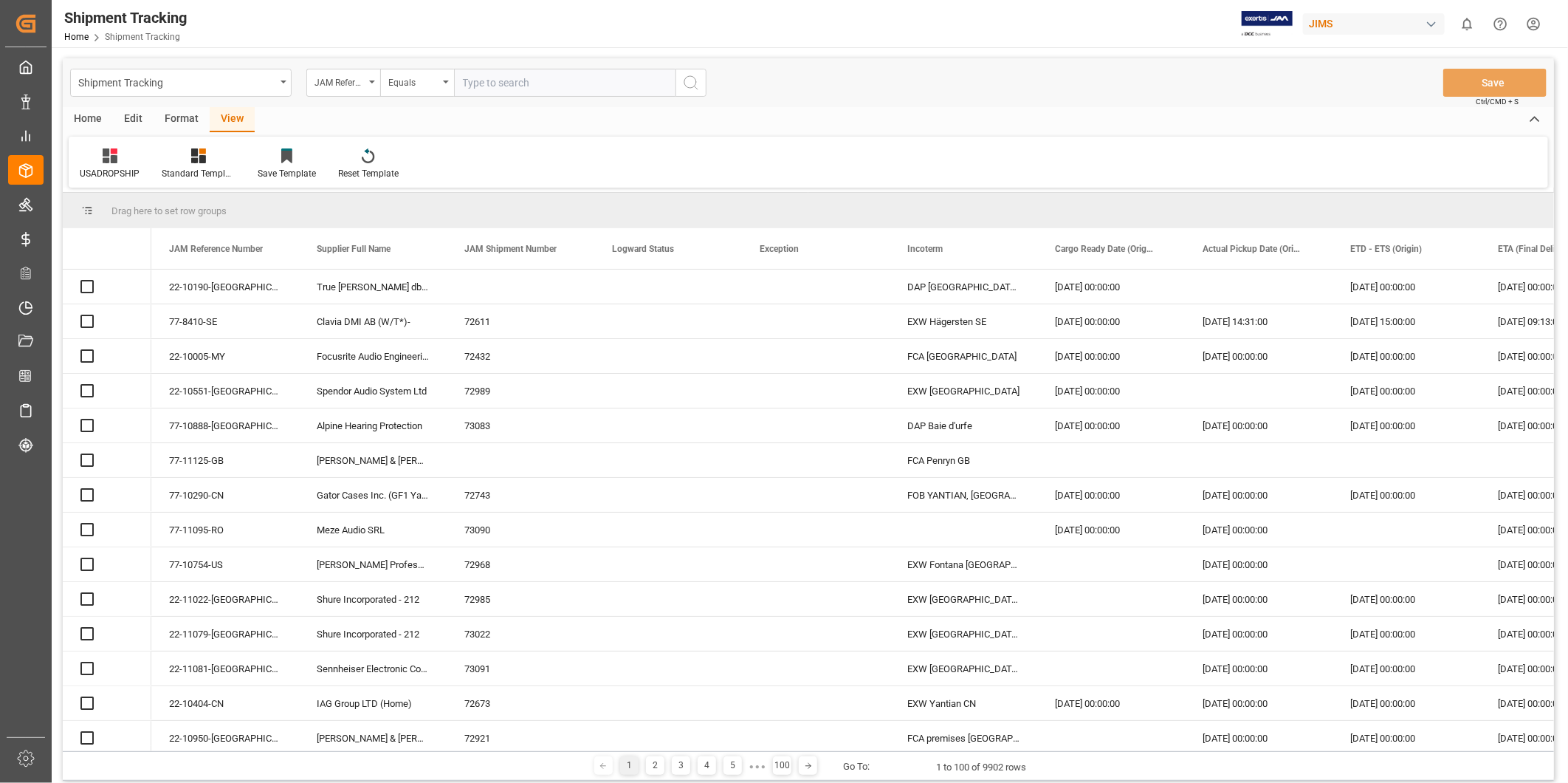
click at [513, 81] on input "text" at bounding box center [564, 82] width 221 height 28
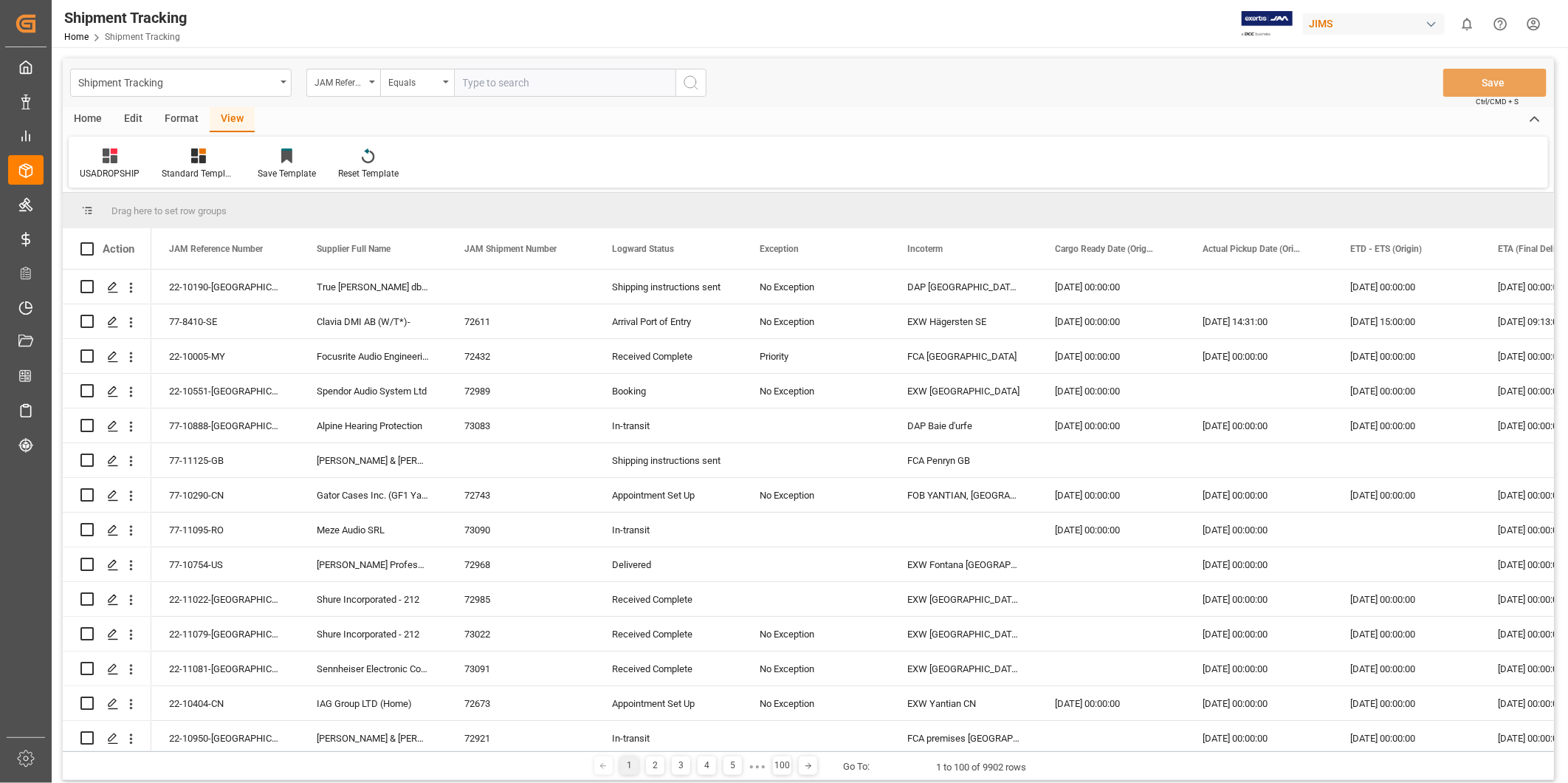
paste input "AUSTIN [GEOGRAPHIC_DATA]"
type input "AUSTIN [GEOGRAPHIC_DATA]"
click at [546, 85] on input "text" at bounding box center [564, 82] width 221 height 28
paste input "22-10190-[GEOGRAPHIC_DATA]"
type input "22-10190-[GEOGRAPHIC_DATA]"
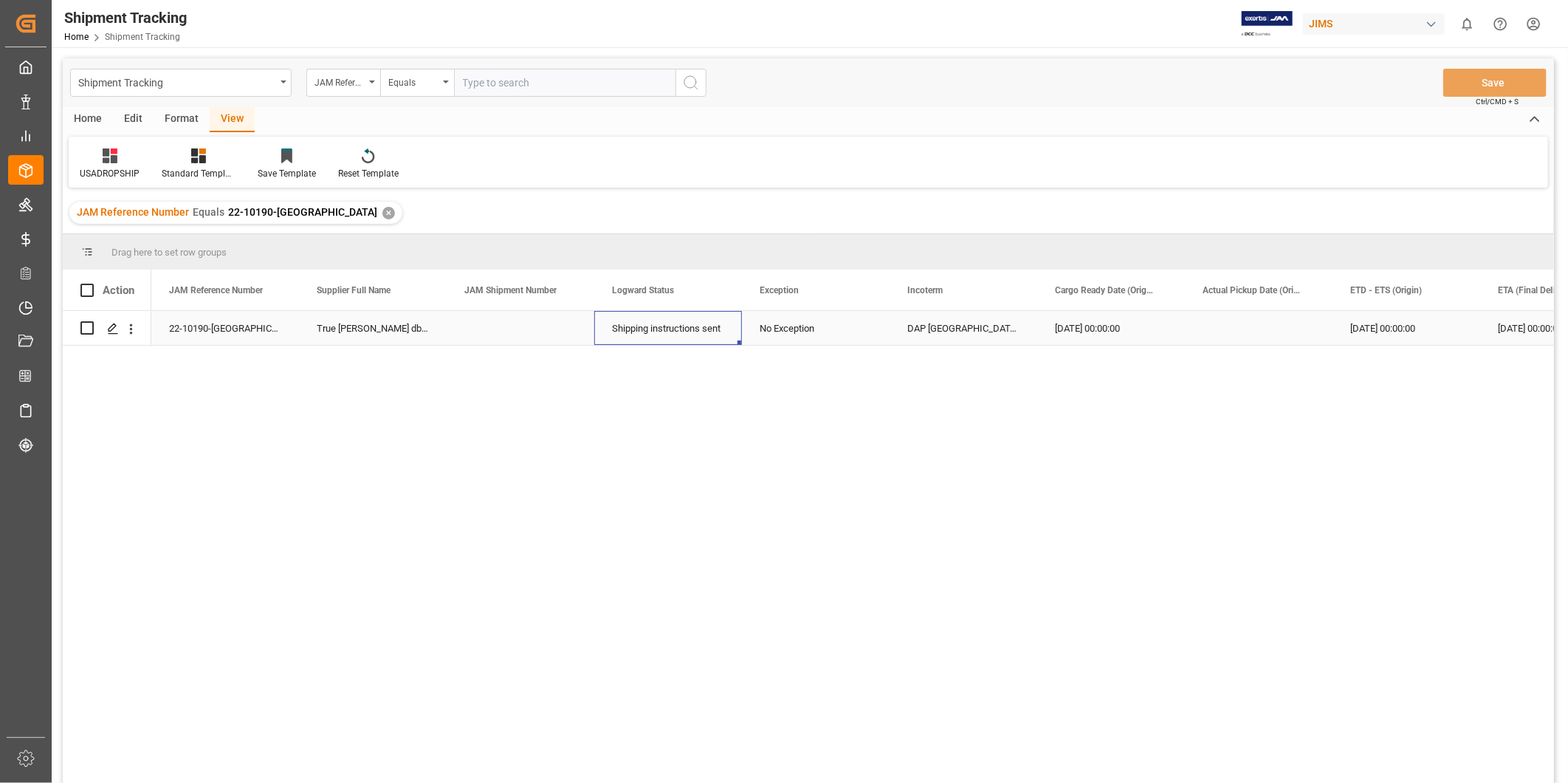
click at [683, 322] on div "Shipping instructions sent" at bounding box center [667, 328] width 112 height 34
click at [1244, 333] on div "Press SPACE to select this row." at bounding box center [1258, 327] width 148 height 34
click at [1094, 504] on div "22-10190-US True [PERSON_NAME] dba Bassboss Shipping instructions sent No Excep…" at bounding box center [852, 551] width 1403 height 482
